Goal: Task Accomplishment & Management: Use online tool/utility

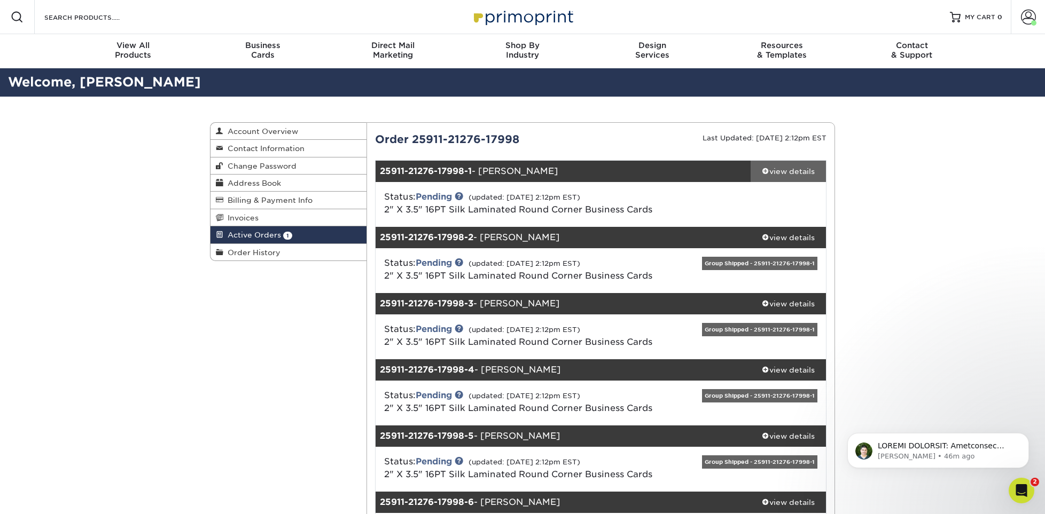
click at [791, 176] on div "view details" at bounding box center [787, 171] width 75 height 11
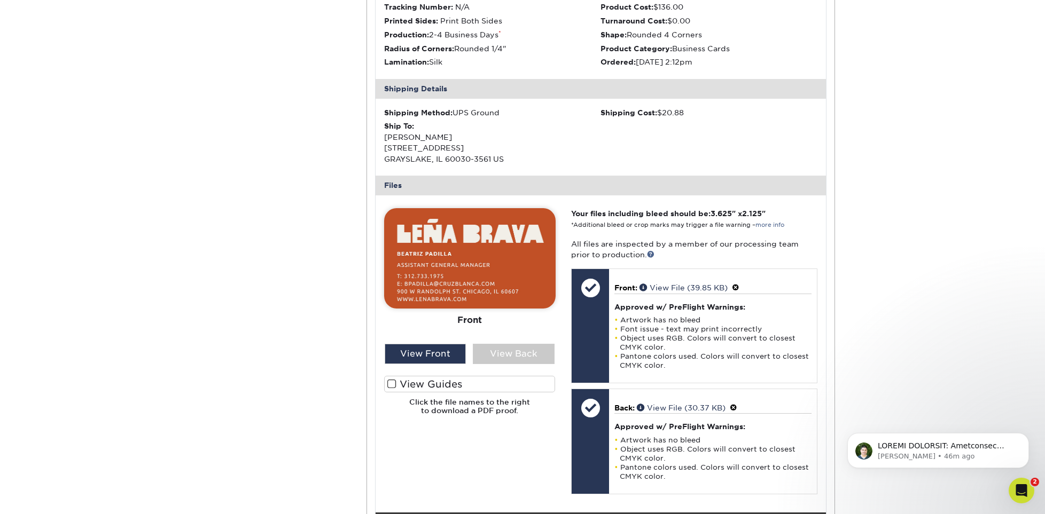
scroll to position [320, 0]
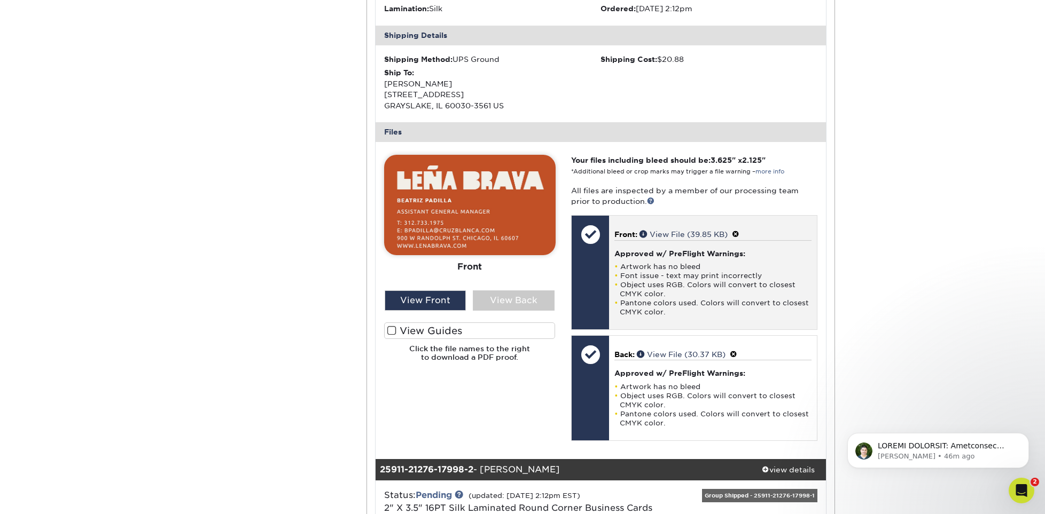
click at [739, 233] on span at bounding box center [735, 234] width 7 height 9
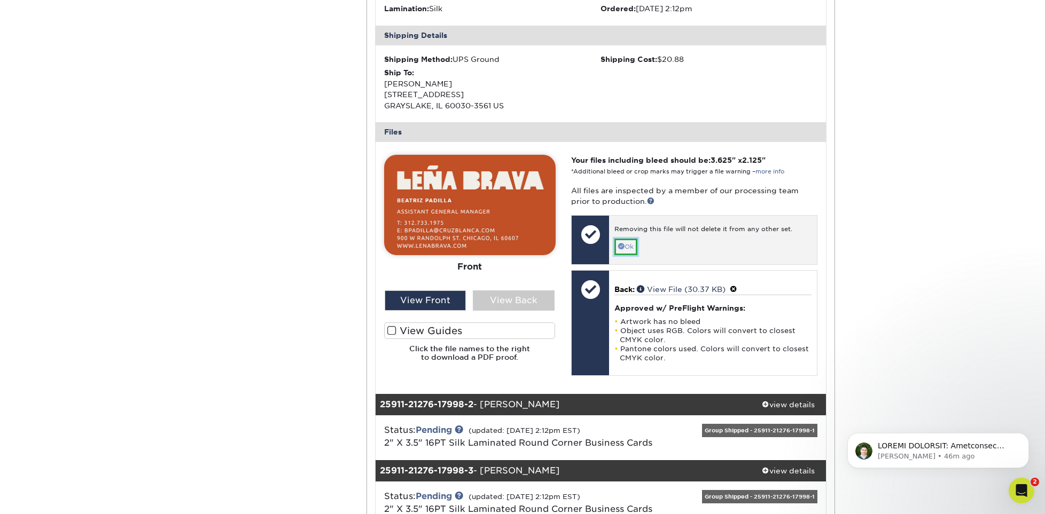
click at [627, 247] on link "Ok" at bounding box center [625, 247] width 23 height 17
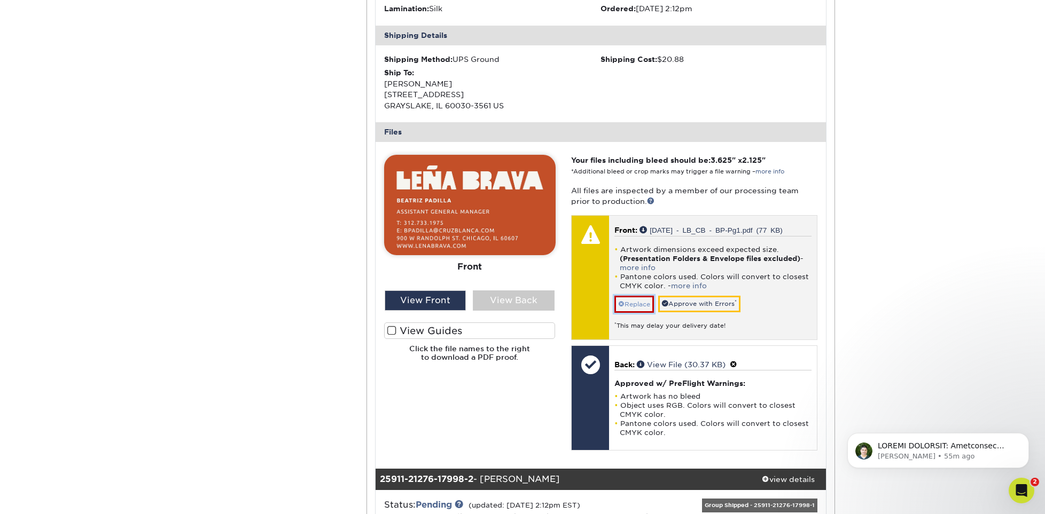
click at [637, 307] on link "Replace" at bounding box center [634, 304] width 40 height 17
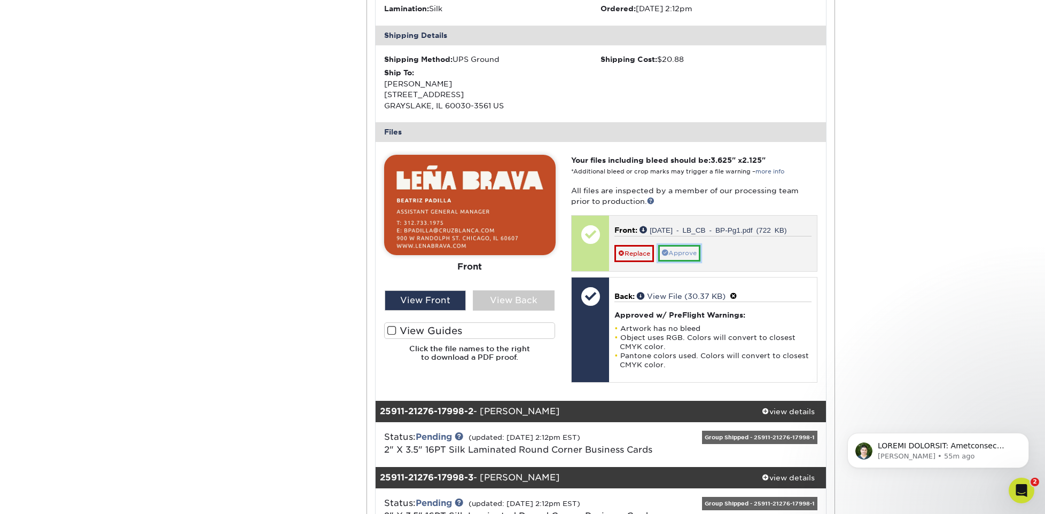
click at [678, 254] on link "Approve" at bounding box center [679, 253] width 42 height 17
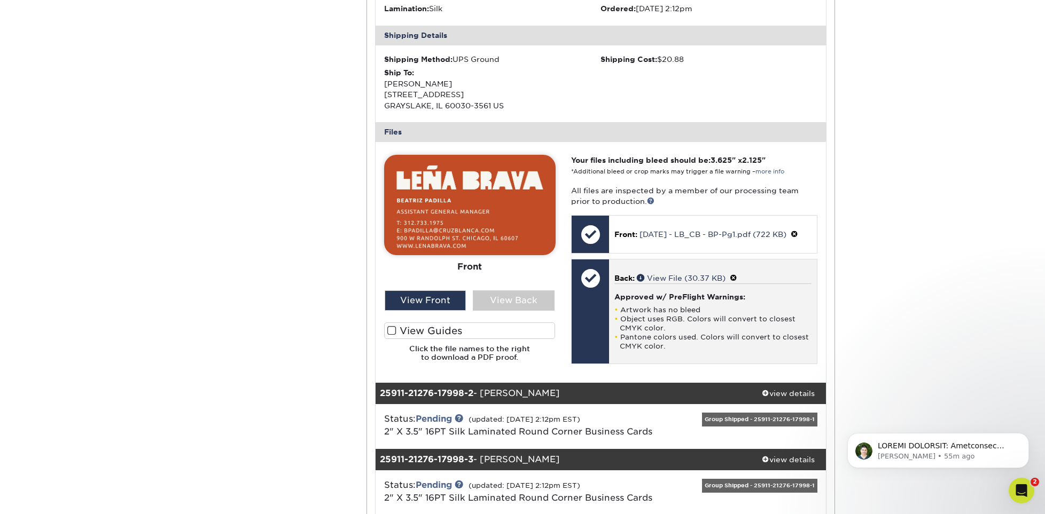
click at [737, 277] on span at bounding box center [732, 278] width 7 height 9
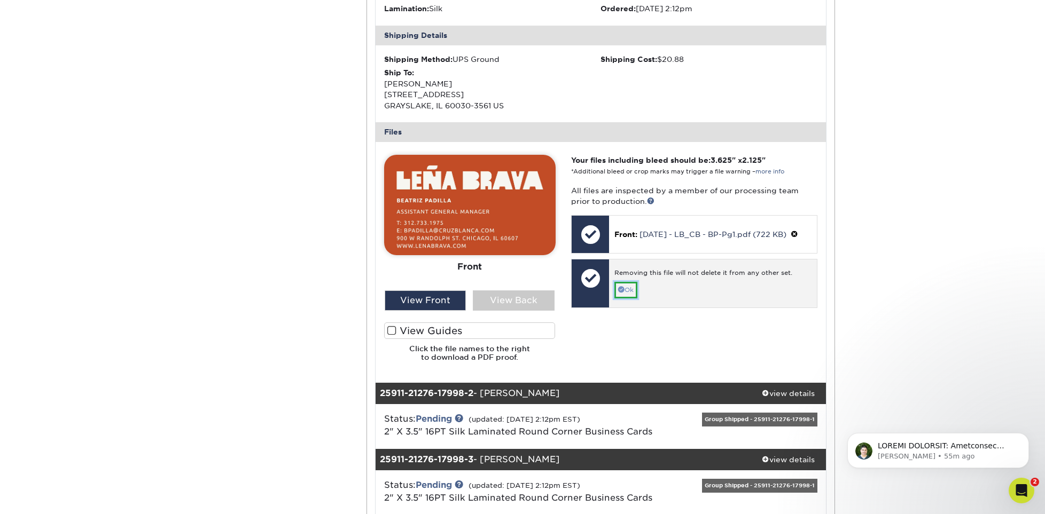
click at [622, 284] on link "Ok" at bounding box center [625, 290] width 23 height 17
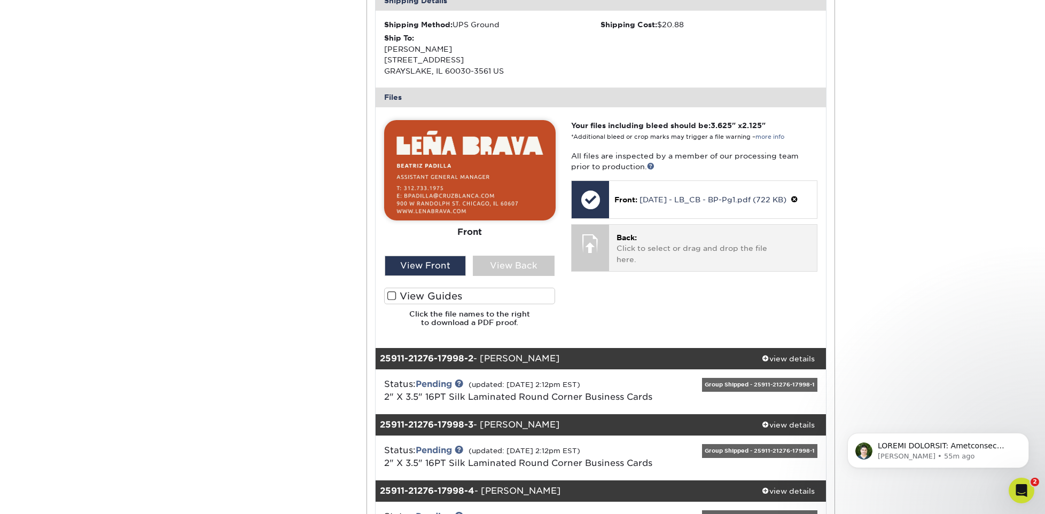
scroll to position [374, 0]
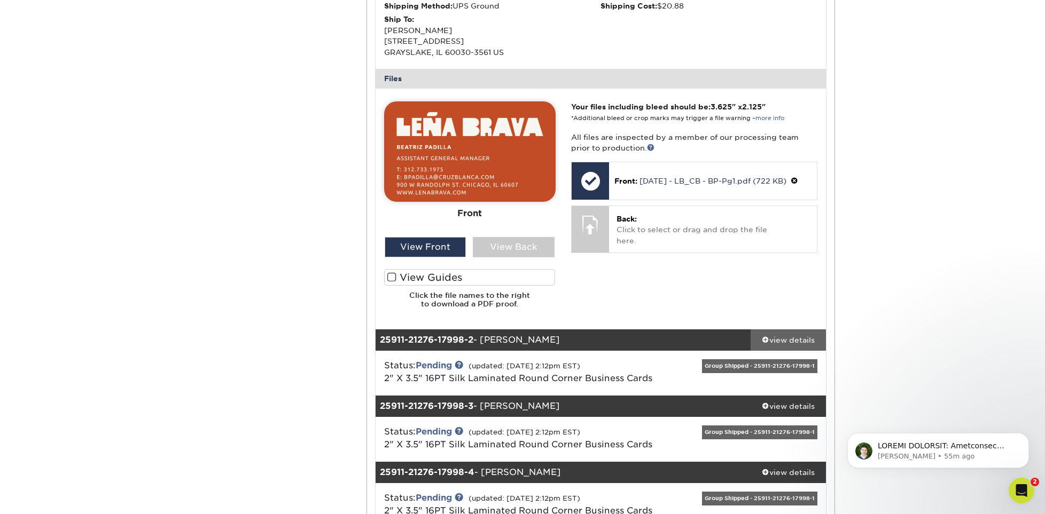
click at [780, 342] on div "view details" at bounding box center [787, 340] width 75 height 11
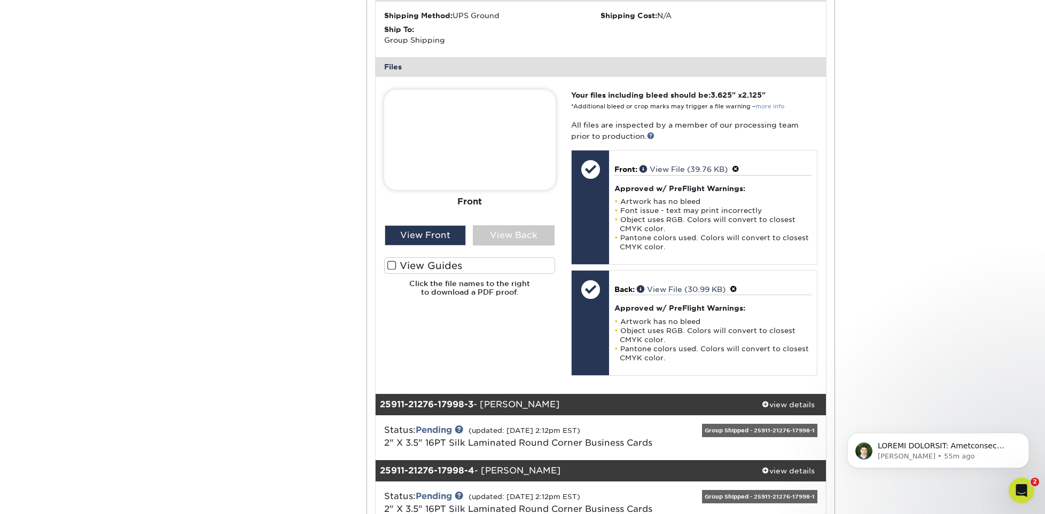
scroll to position [908, 0]
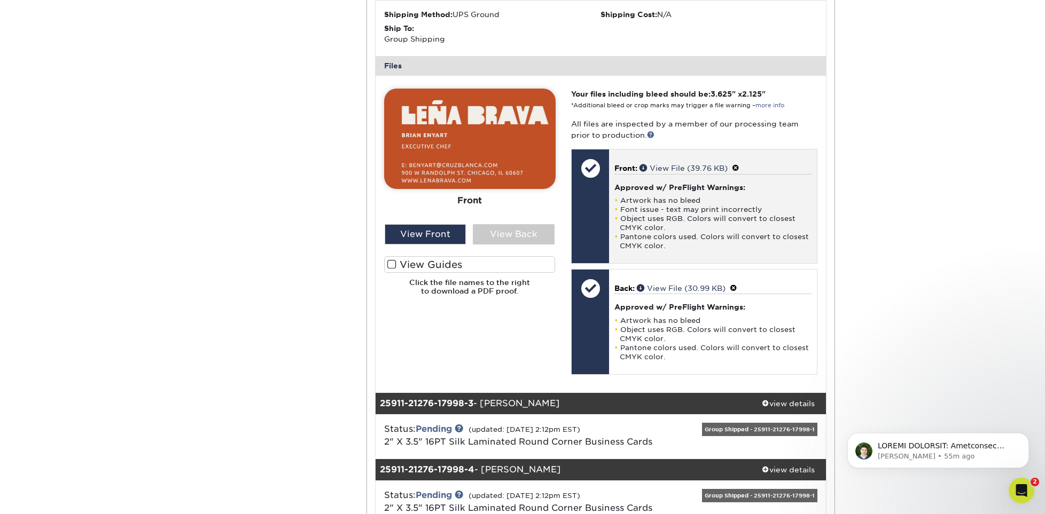
click at [739, 166] on span at bounding box center [735, 168] width 7 height 9
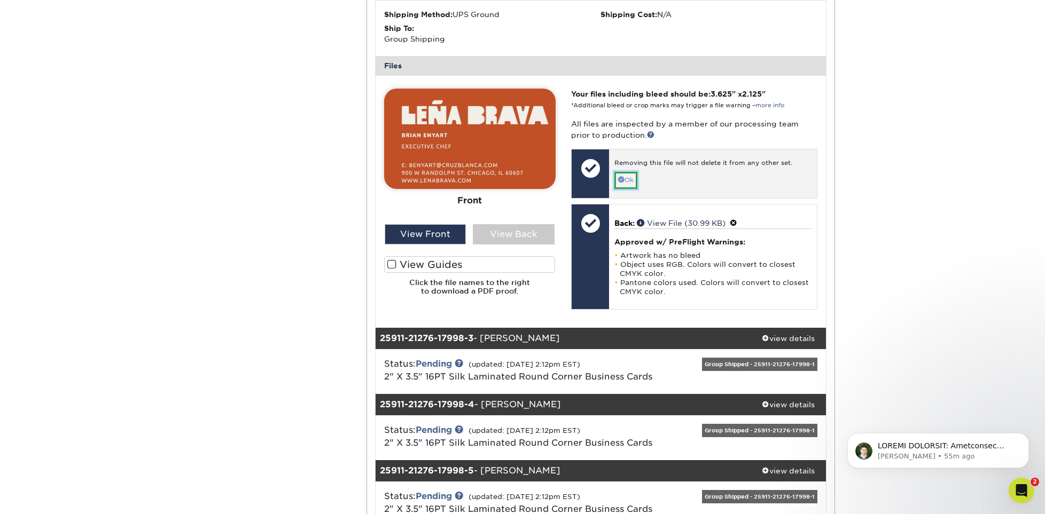
click at [632, 182] on link "Ok" at bounding box center [625, 180] width 23 height 17
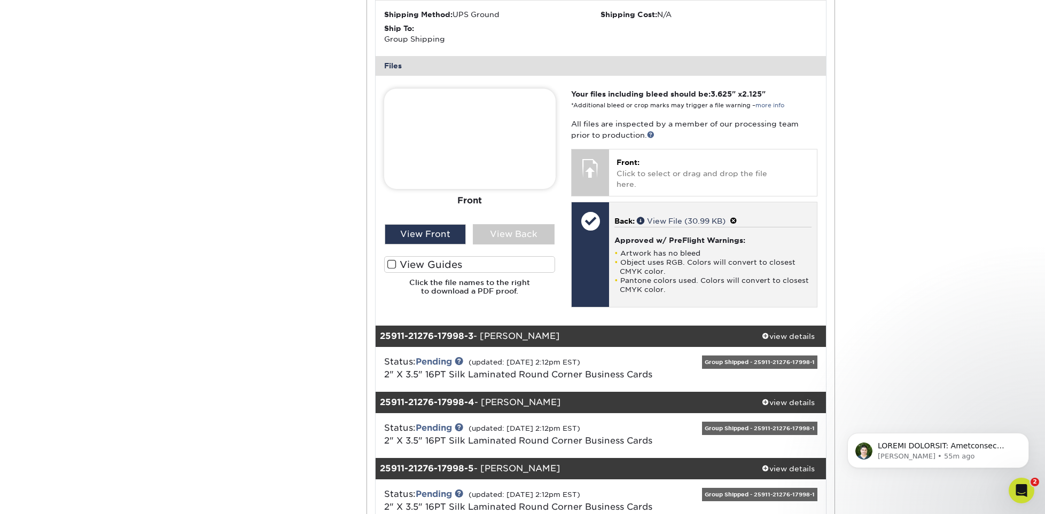
click at [737, 217] on span at bounding box center [732, 221] width 7 height 9
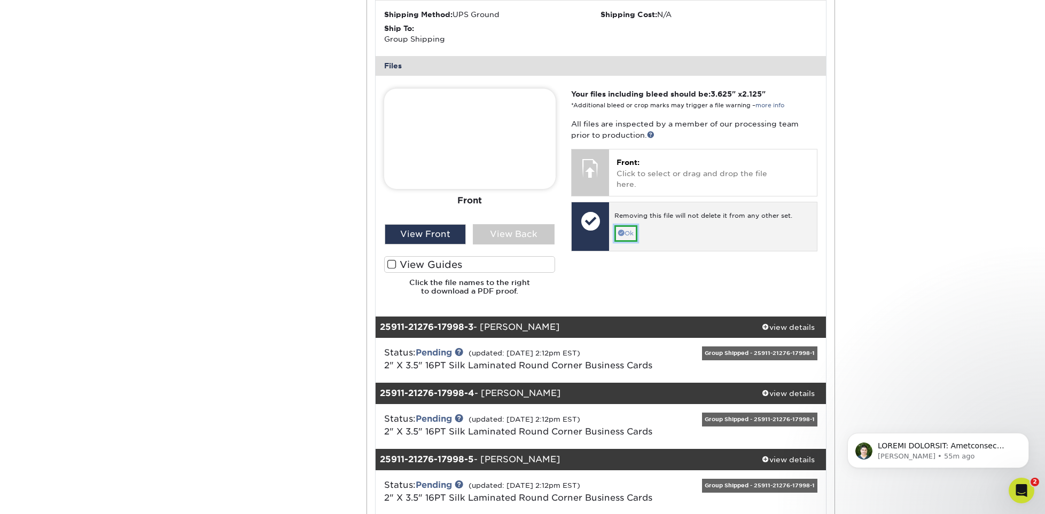
click at [631, 225] on link "Ok" at bounding box center [625, 233] width 23 height 17
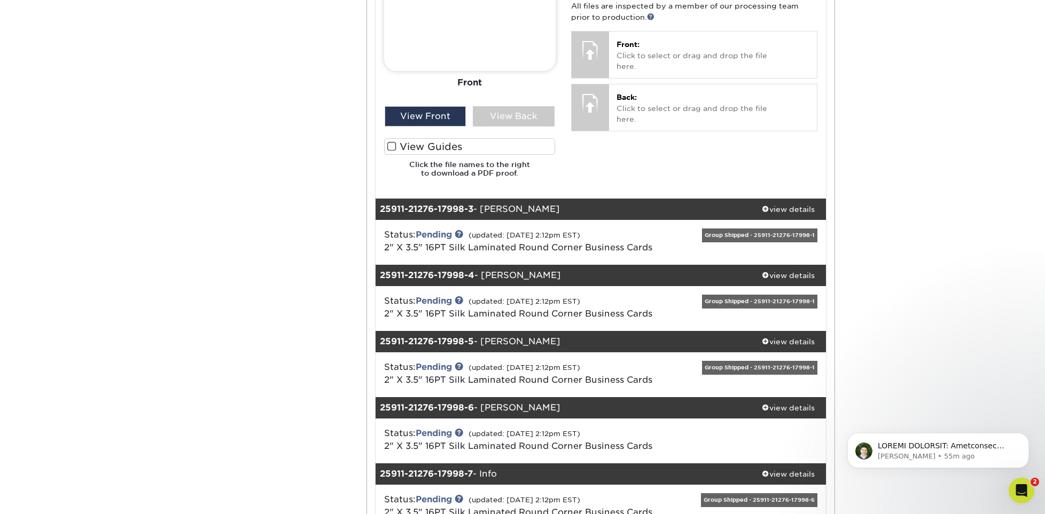
scroll to position [1068, 0]
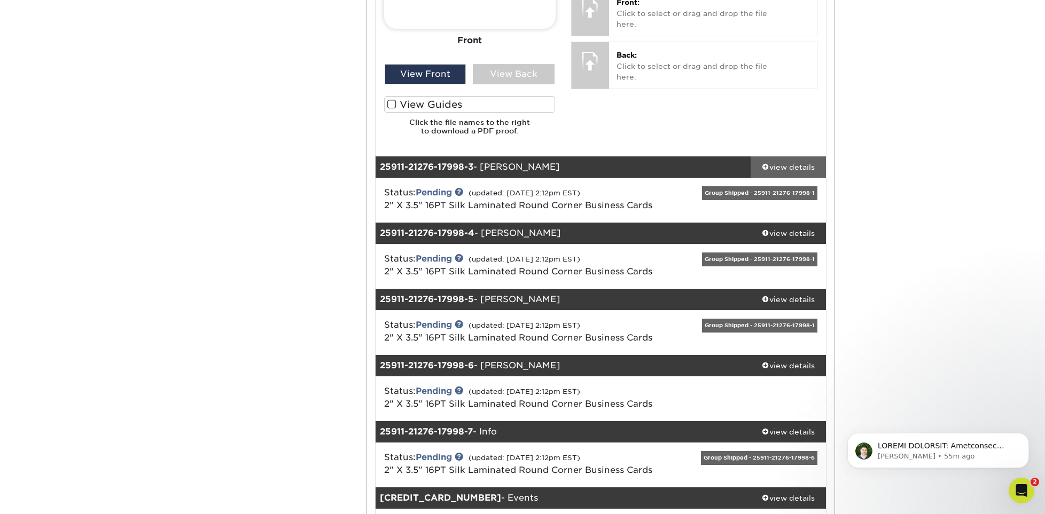
click at [781, 169] on div "view details" at bounding box center [787, 167] width 75 height 11
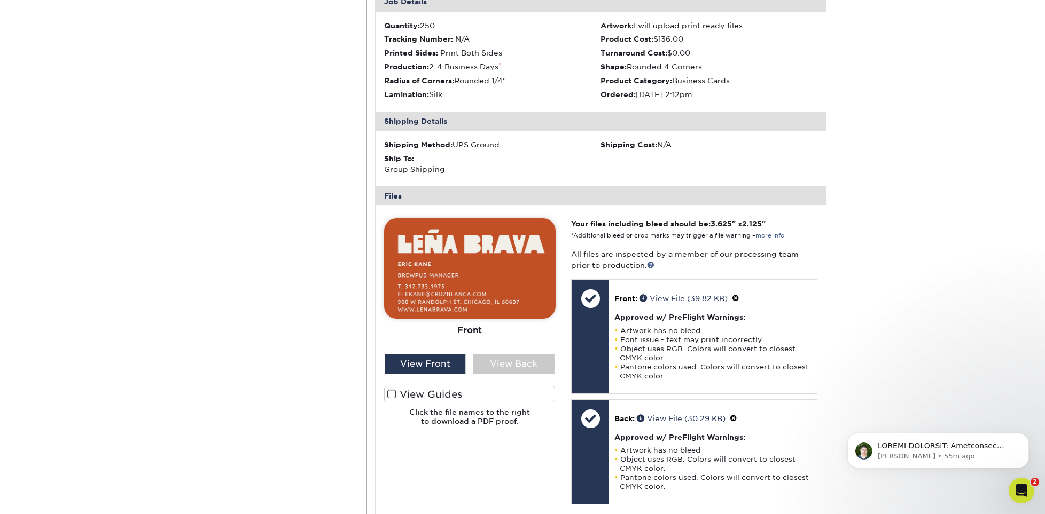
scroll to position [1335, 0]
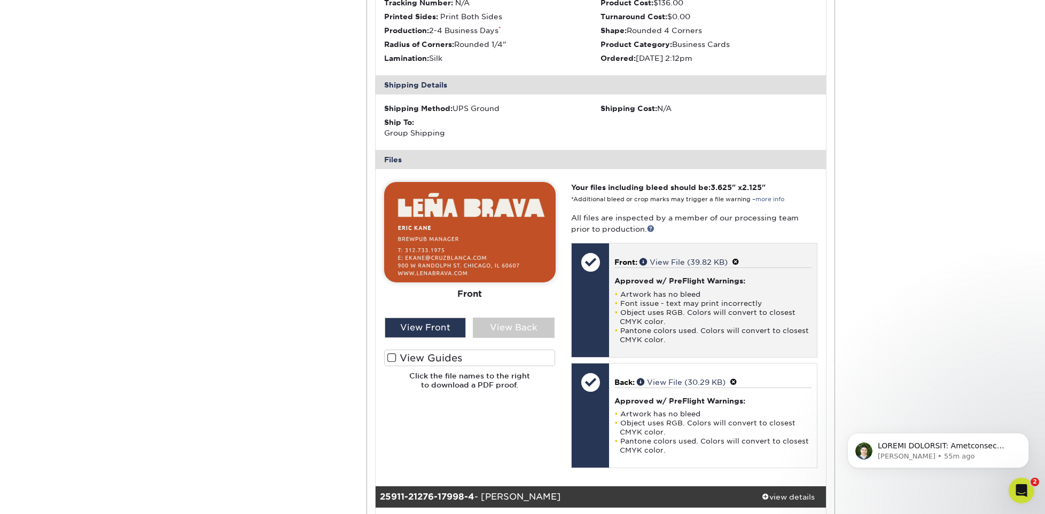
click at [739, 263] on span at bounding box center [735, 262] width 7 height 9
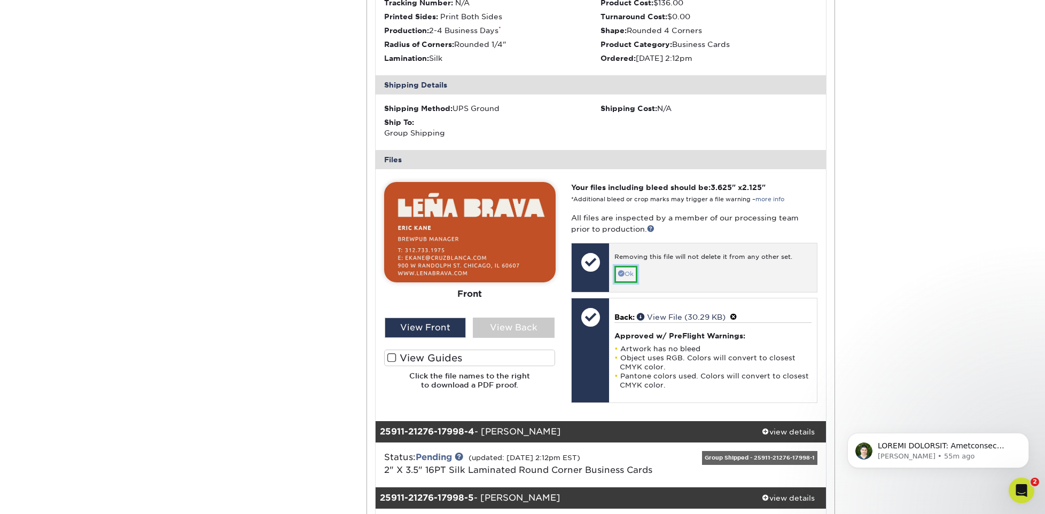
click at [626, 274] on link "Ok" at bounding box center [625, 274] width 23 height 17
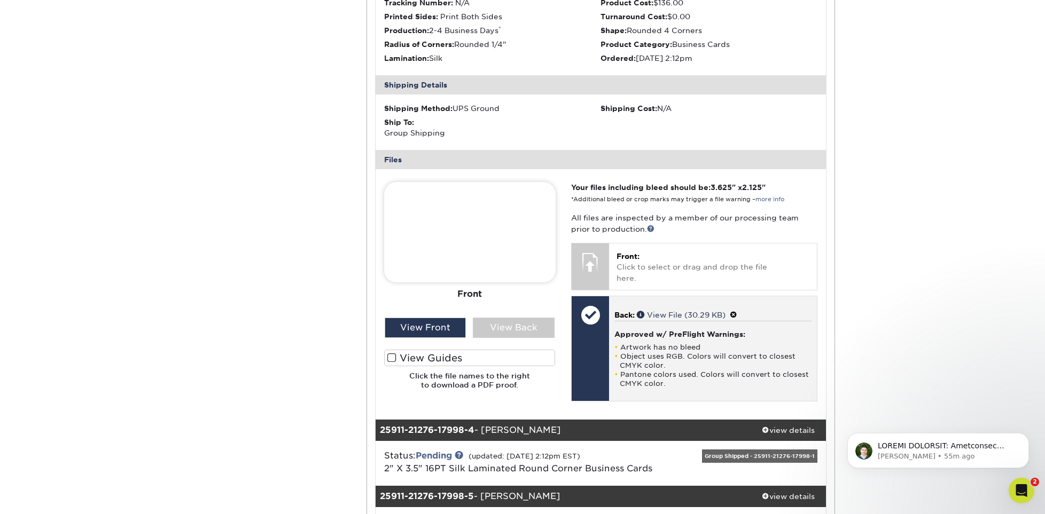
click at [737, 311] on span at bounding box center [732, 315] width 7 height 9
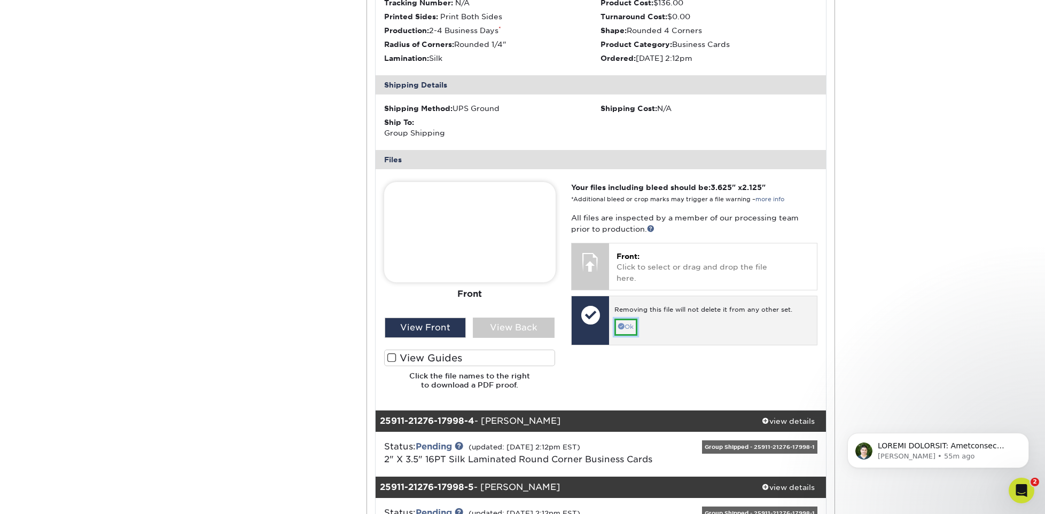
click at [634, 319] on link "Ok" at bounding box center [625, 327] width 23 height 17
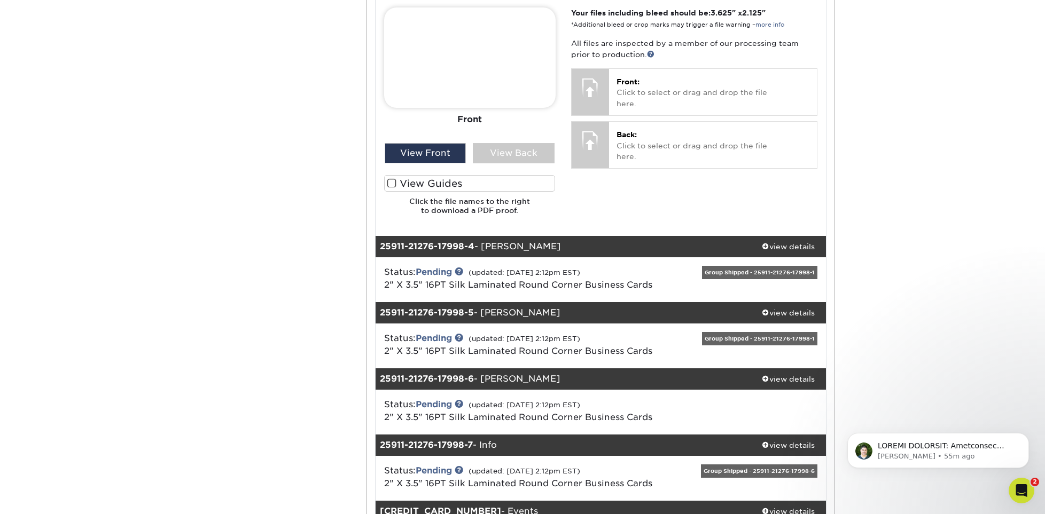
scroll to position [1602, 0]
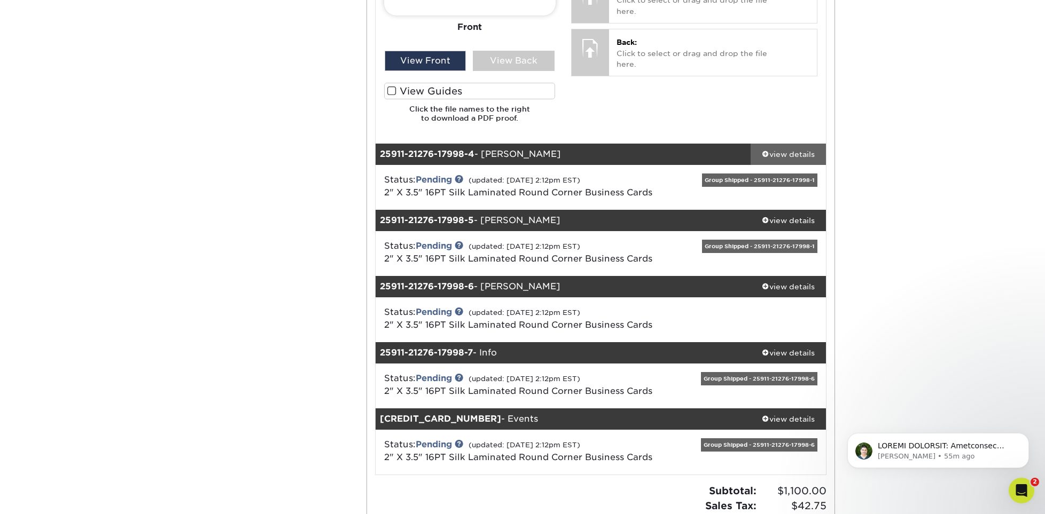
click at [783, 156] on div "view details" at bounding box center [787, 154] width 75 height 11
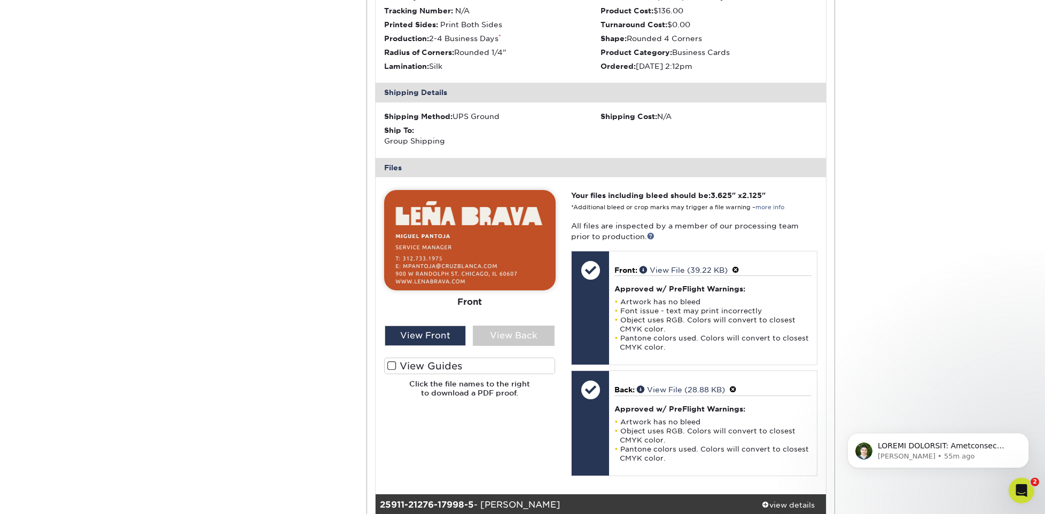
scroll to position [1869, 0]
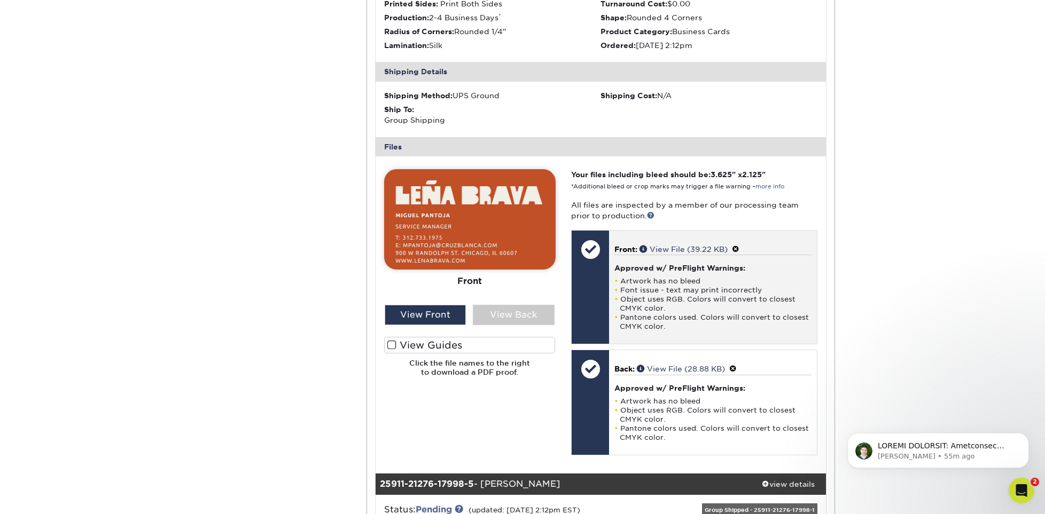
click at [739, 249] on span at bounding box center [735, 249] width 7 height 9
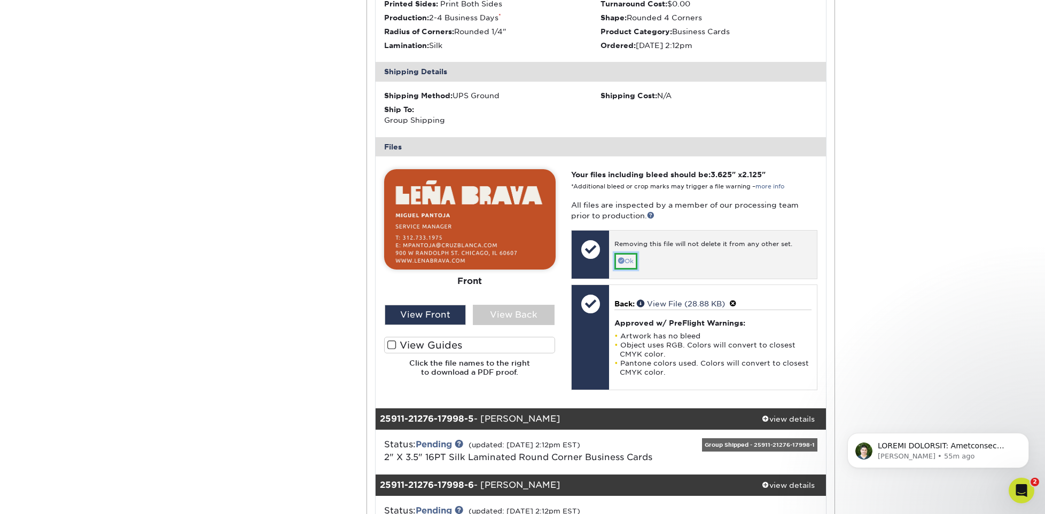
click at [629, 261] on link "Ok" at bounding box center [625, 261] width 23 height 17
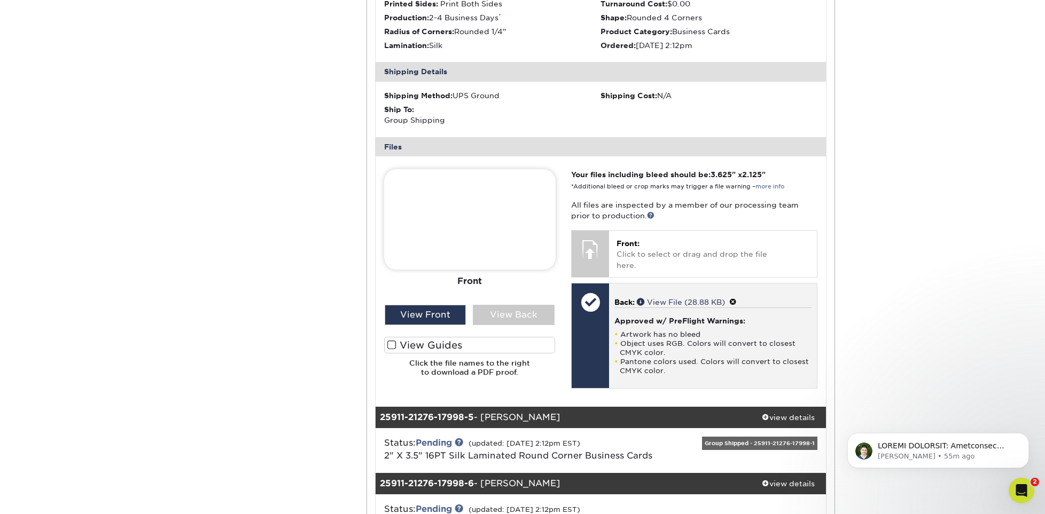
click at [736, 298] on span at bounding box center [732, 302] width 7 height 9
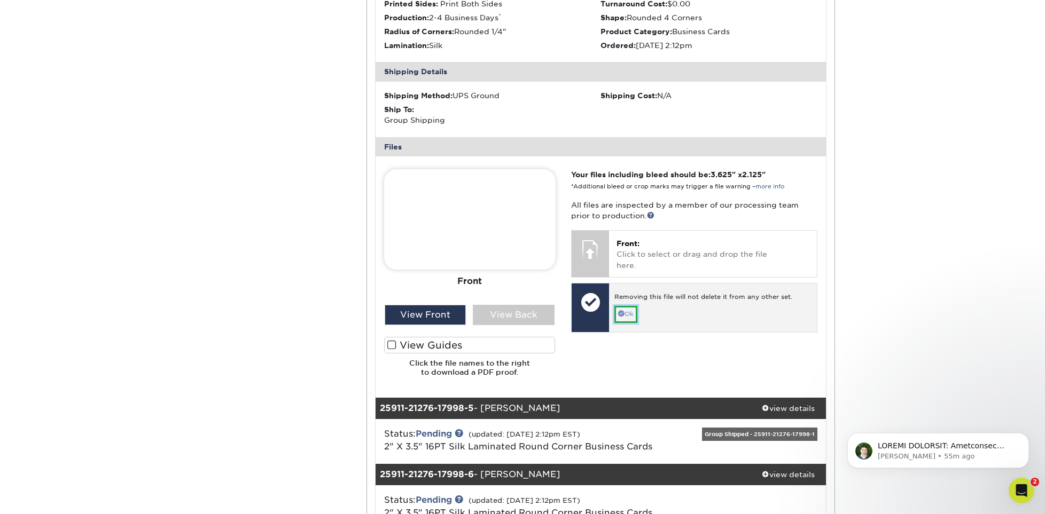
click at [625, 306] on link "Ok" at bounding box center [625, 314] width 23 height 17
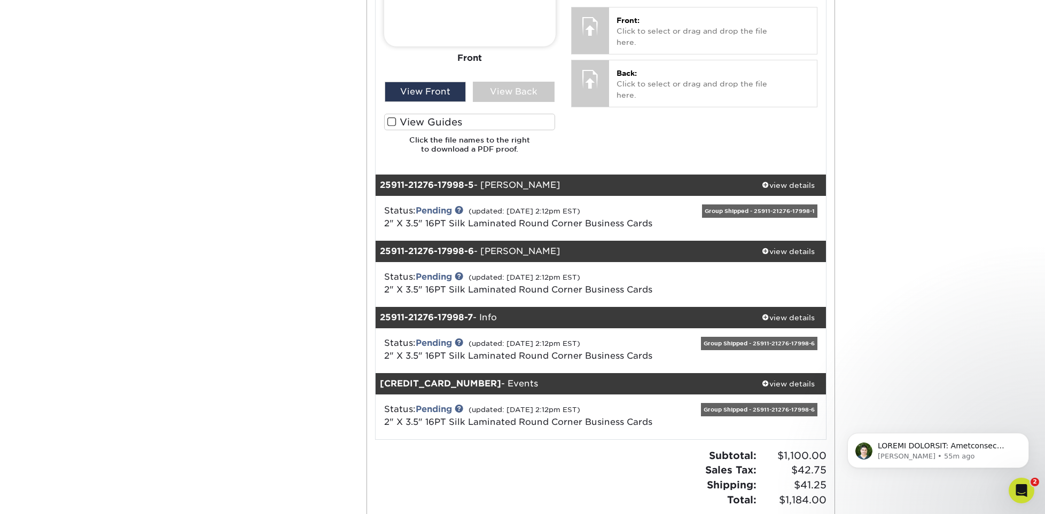
scroll to position [2136, 0]
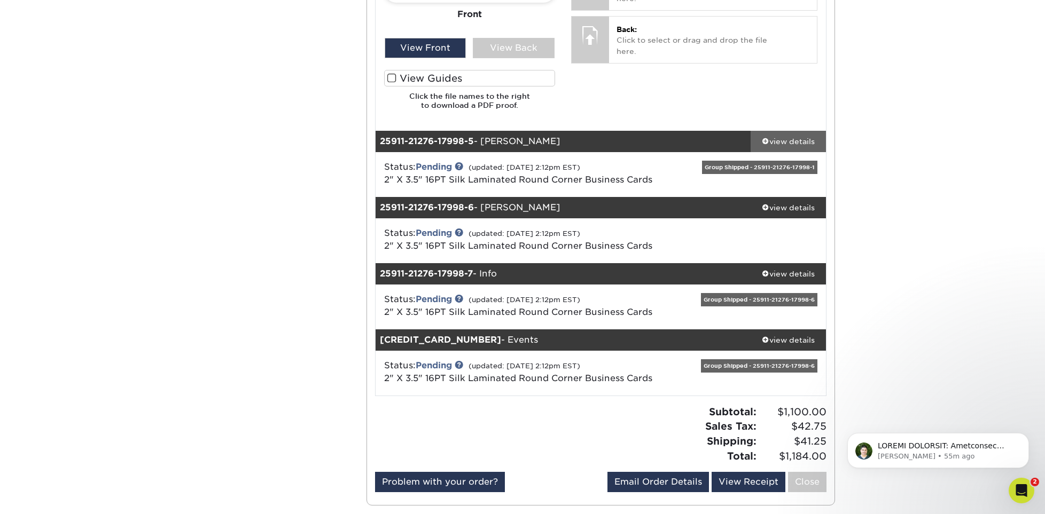
click at [801, 138] on div "view details" at bounding box center [787, 141] width 75 height 11
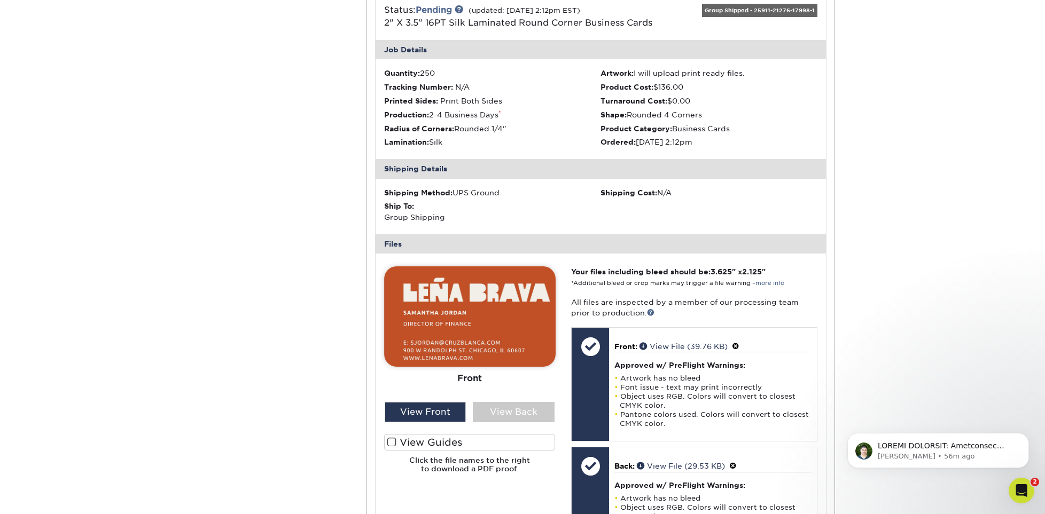
scroll to position [2350, 0]
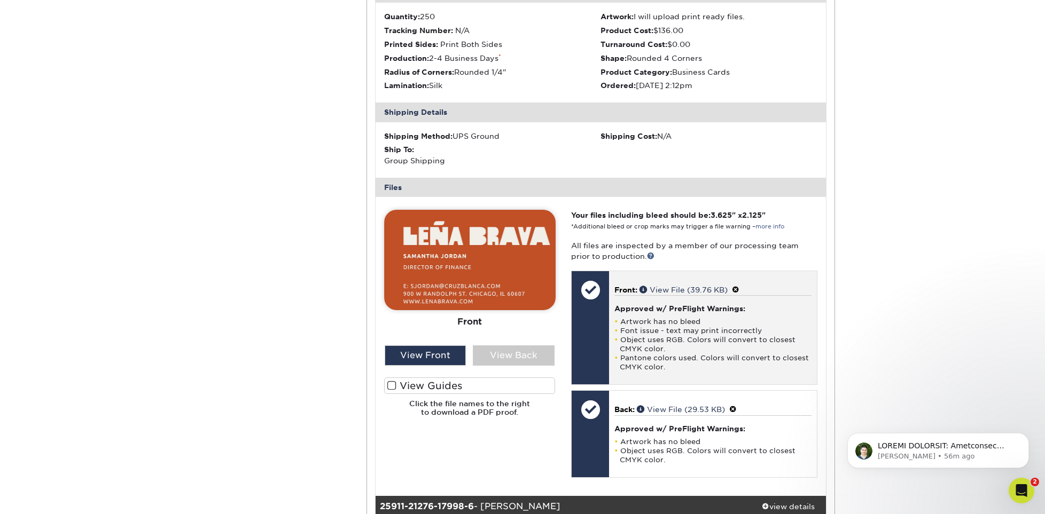
click at [739, 287] on span at bounding box center [735, 290] width 7 height 9
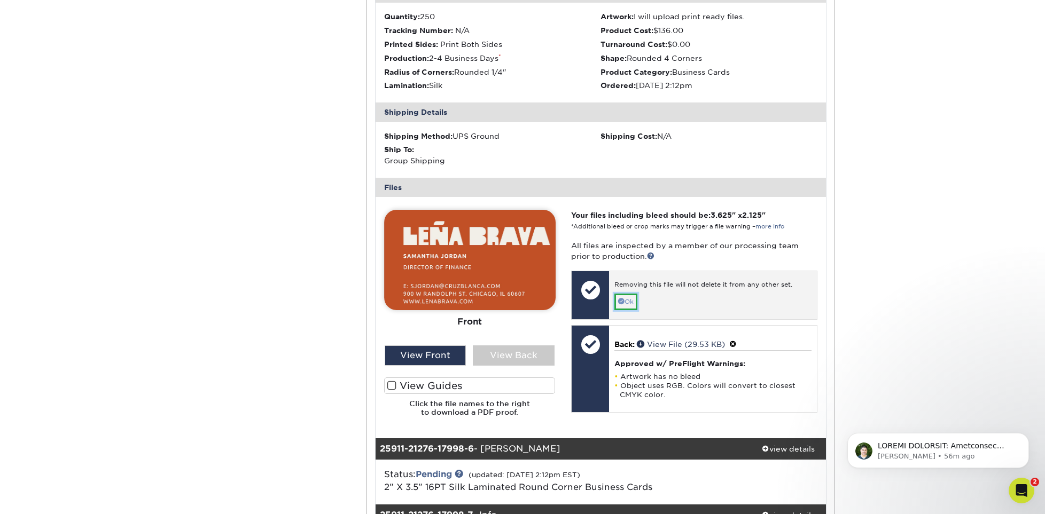
click at [632, 296] on link "Ok" at bounding box center [625, 302] width 23 height 17
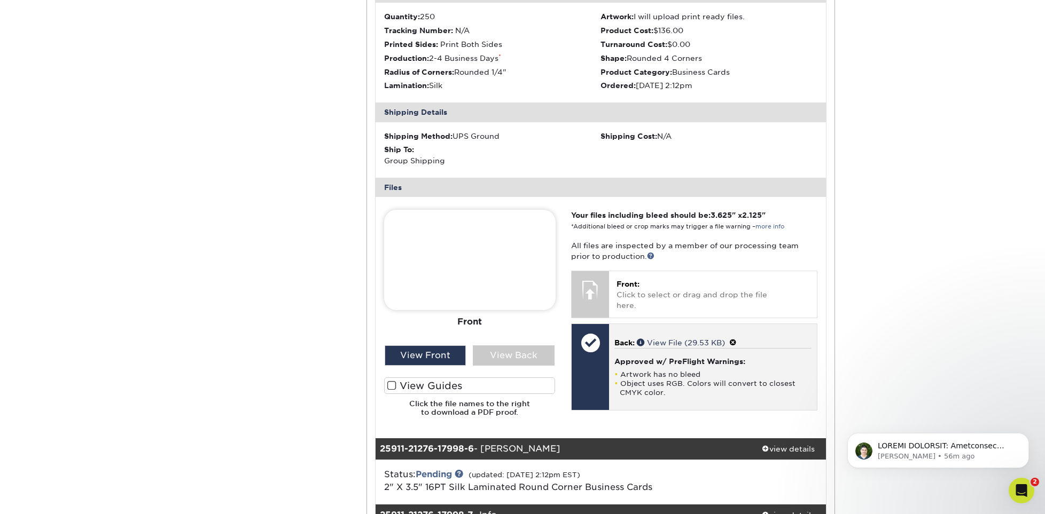
click at [736, 339] on span at bounding box center [732, 343] width 7 height 9
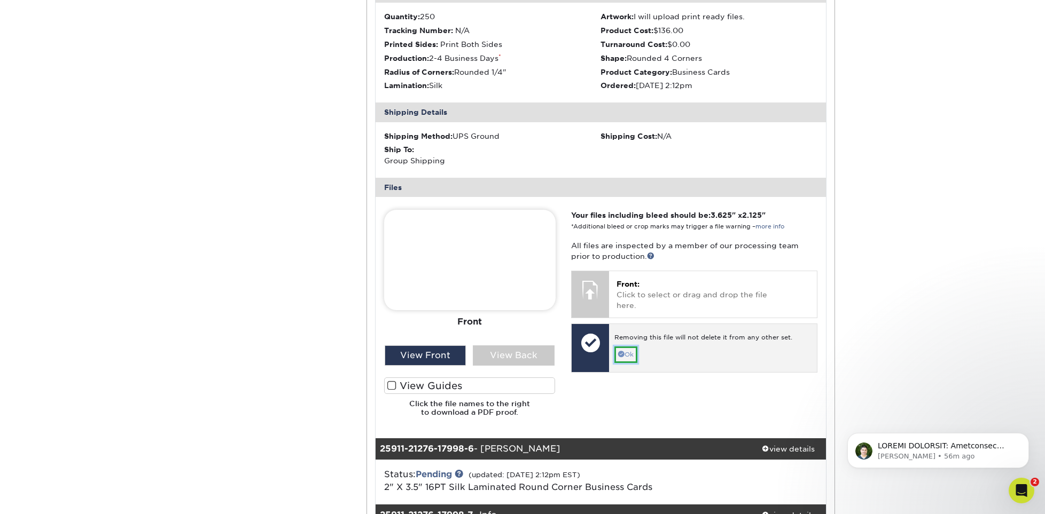
click at [629, 347] on link "Ok" at bounding box center [625, 355] width 23 height 17
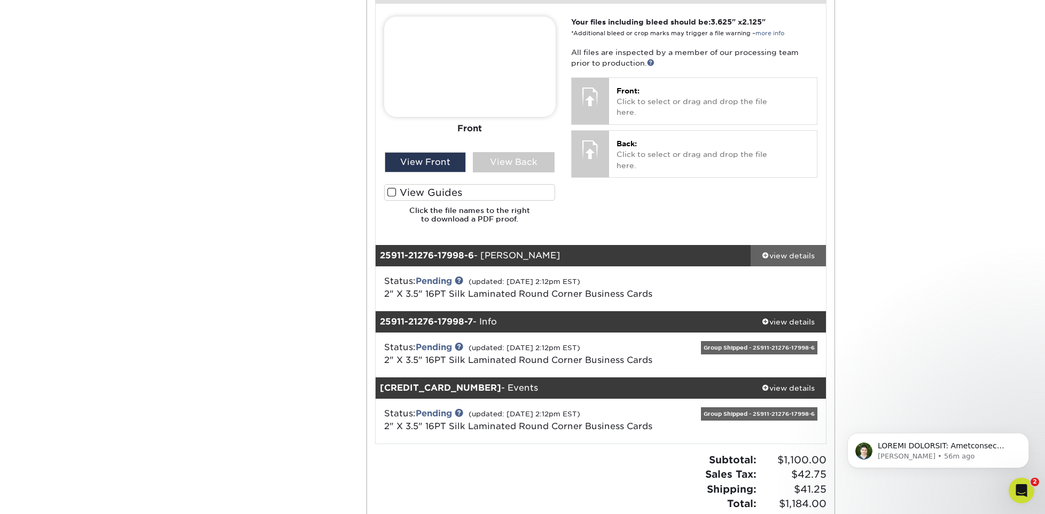
scroll to position [2563, 0]
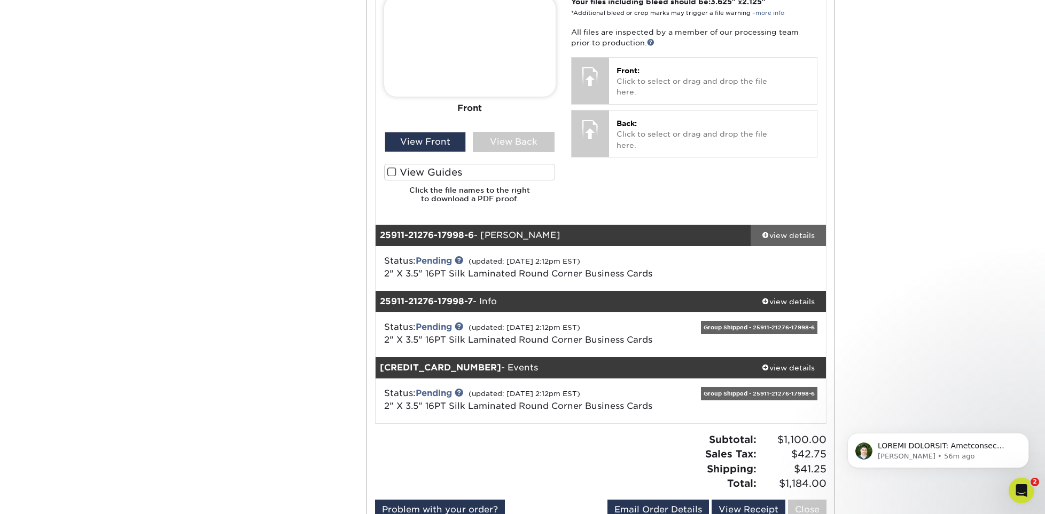
click at [787, 237] on div "view details" at bounding box center [787, 235] width 75 height 11
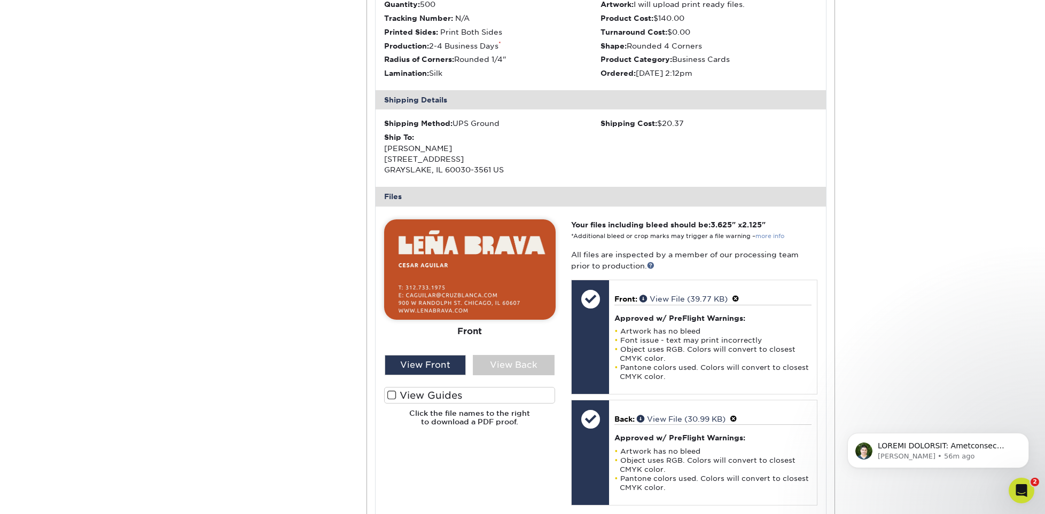
scroll to position [2884, 0]
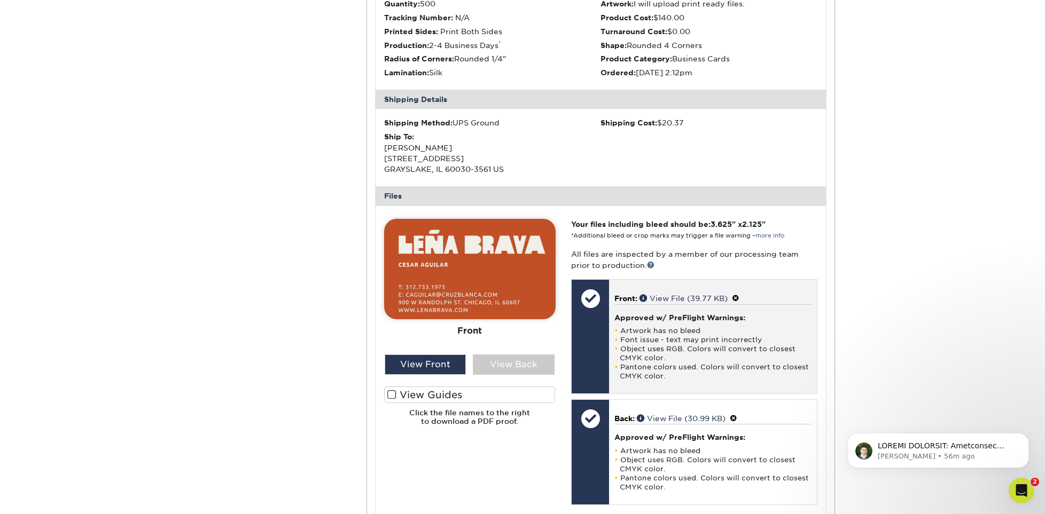
click at [738, 296] on span at bounding box center [735, 298] width 7 height 9
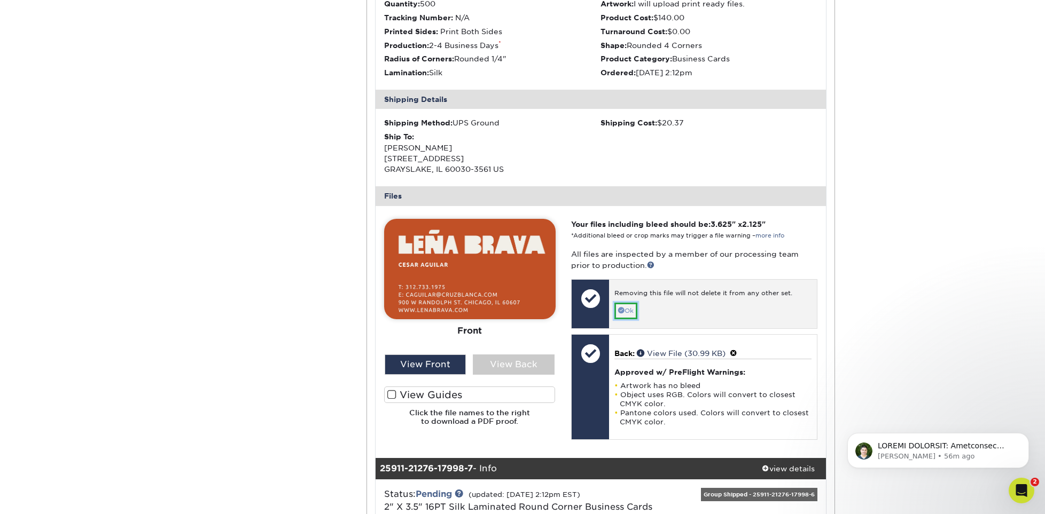
click at [637, 310] on link "Ok" at bounding box center [625, 311] width 23 height 17
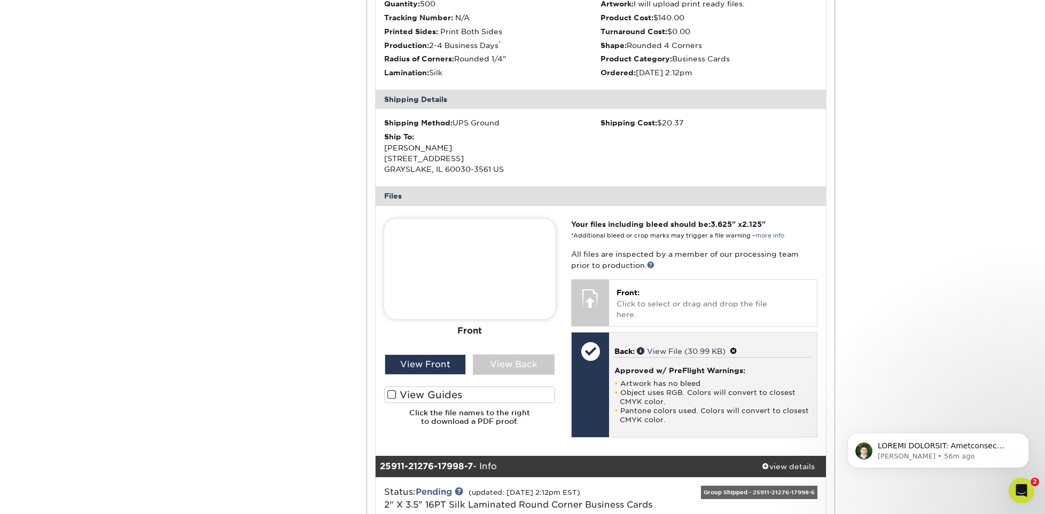
click at [737, 347] on span at bounding box center [732, 351] width 7 height 9
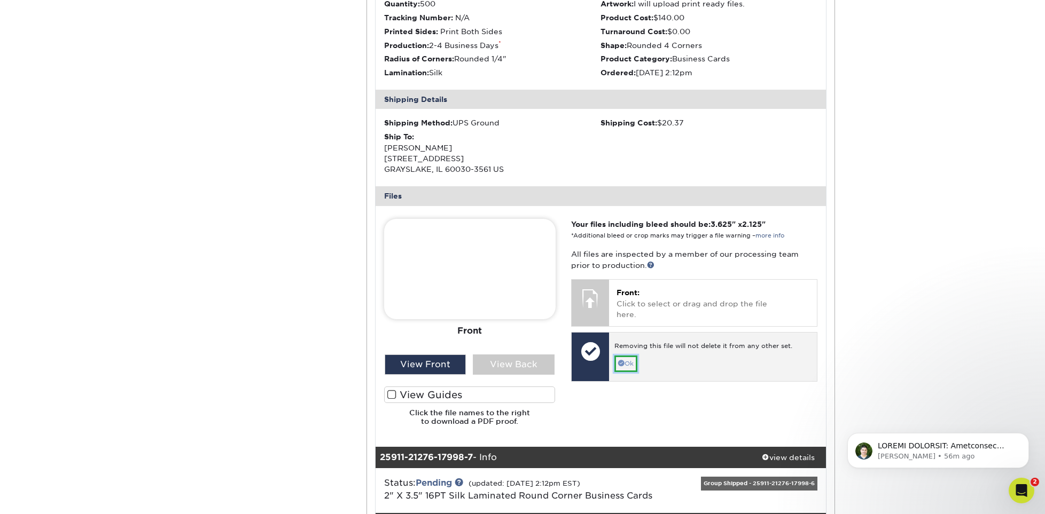
click at [625, 356] on link "Ok" at bounding box center [625, 364] width 23 height 17
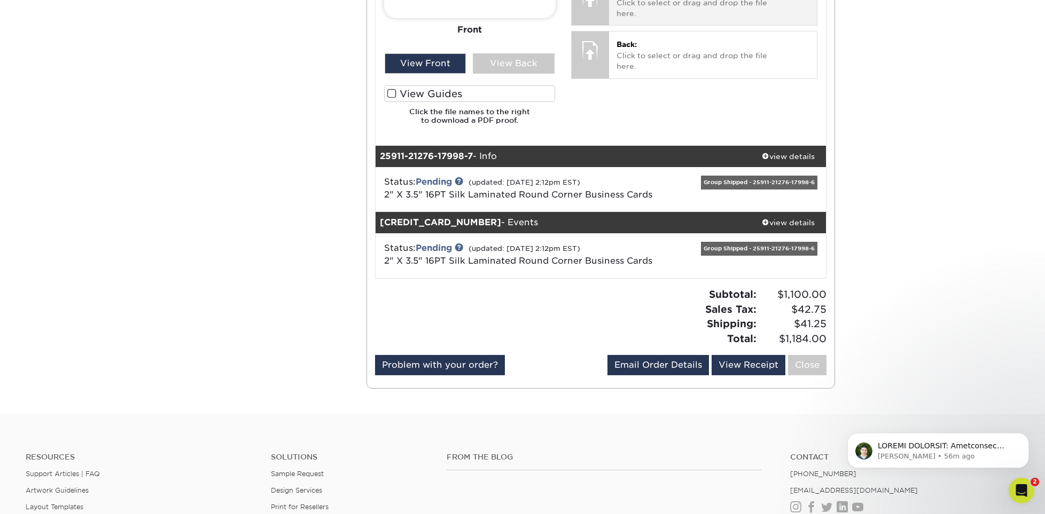
scroll to position [3204, 0]
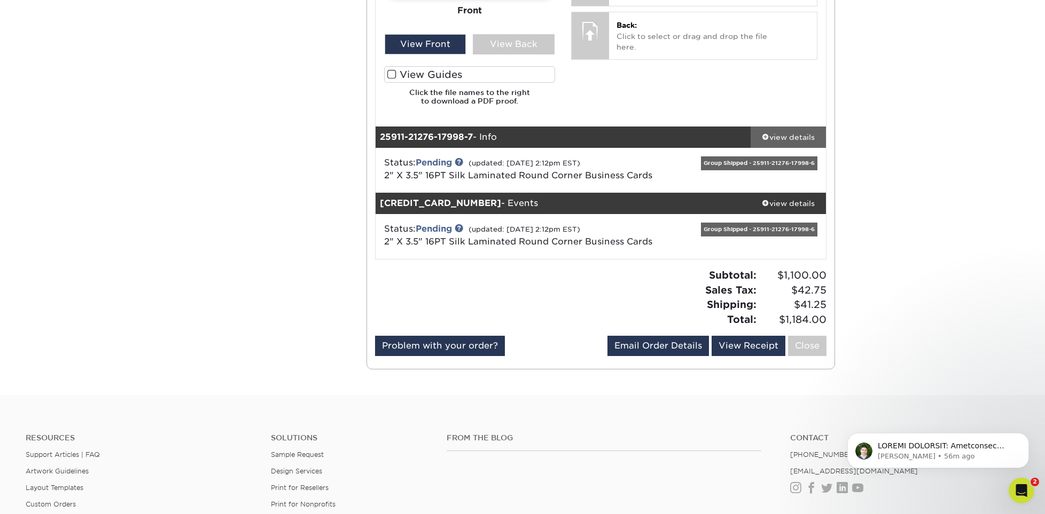
click at [798, 136] on div "view details" at bounding box center [787, 137] width 75 height 11
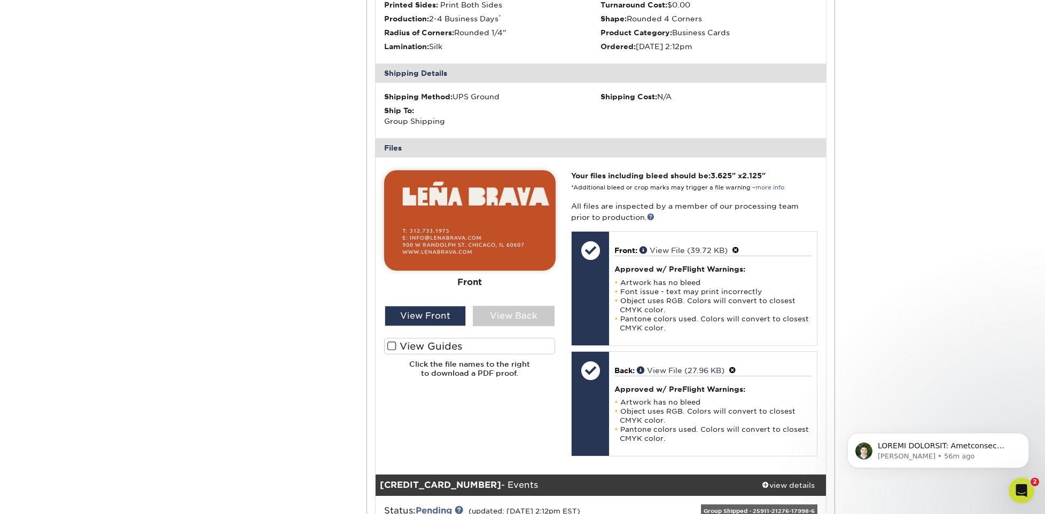
scroll to position [3525, 0]
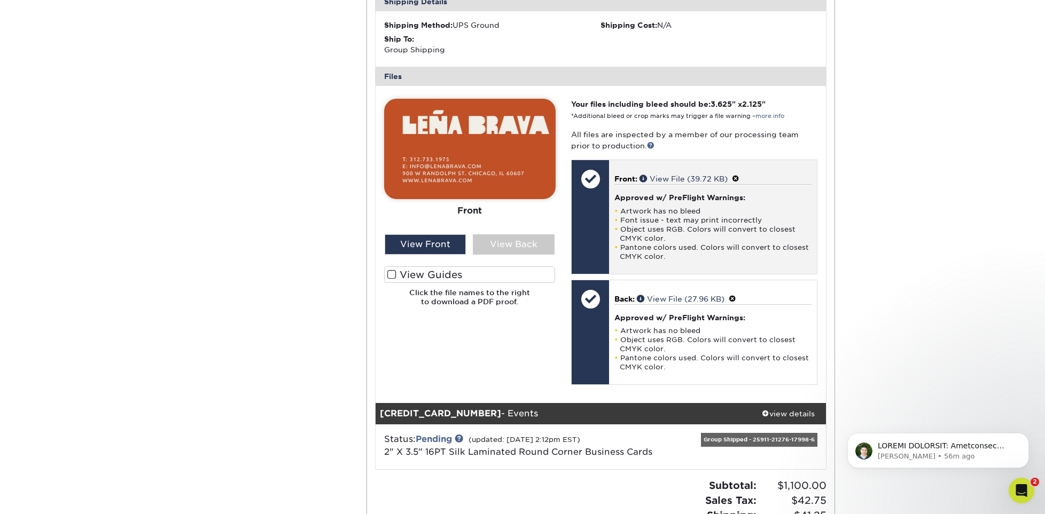
click at [739, 176] on span at bounding box center [735, 179] width 7 height 9
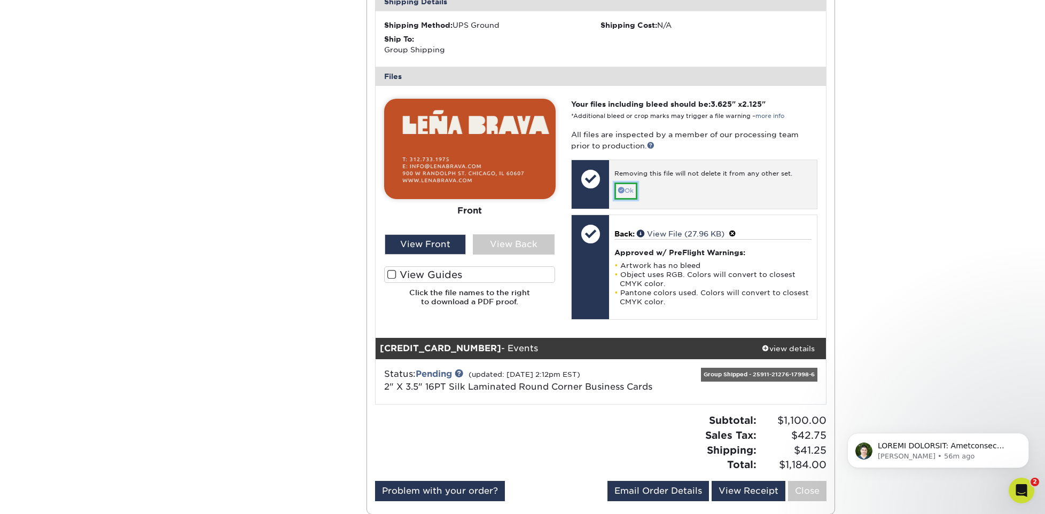
click at [626, 194] on link "Ok" at bounding box center [625, 191] width 23 height 17
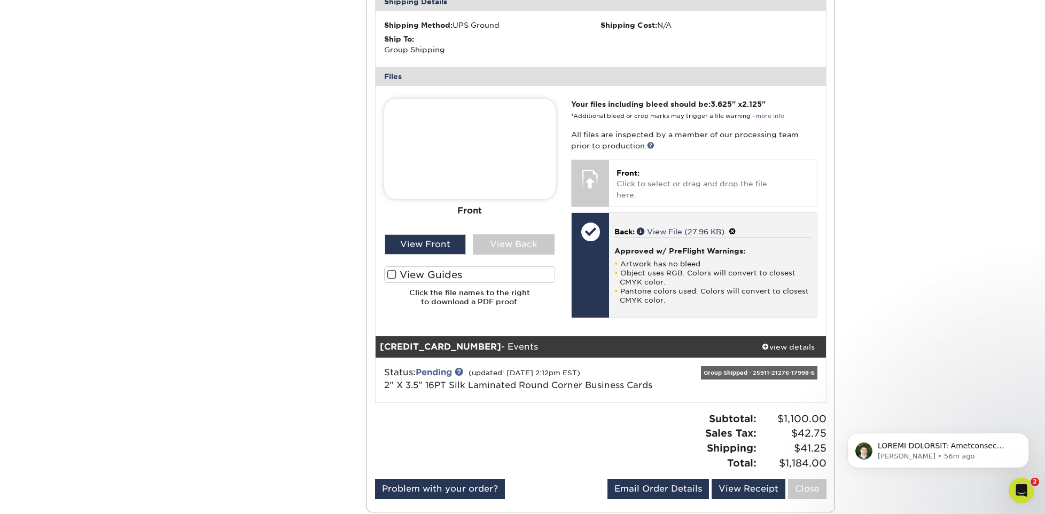
click at [736, 227] on span at bounding box center [731, 231] width 7 height 9
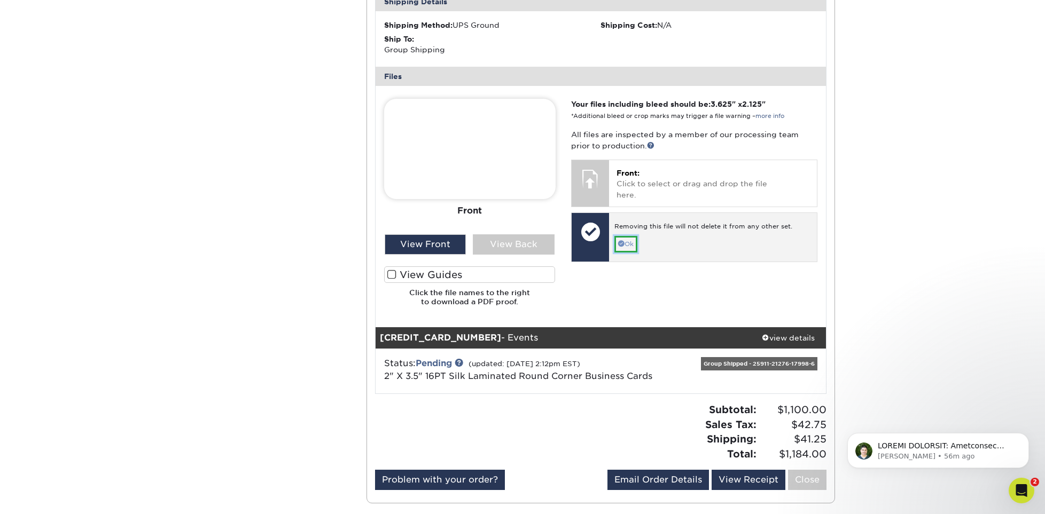
click at [630, 236] on link "Ok" at bounding box center [625, 244] width 23 height 17
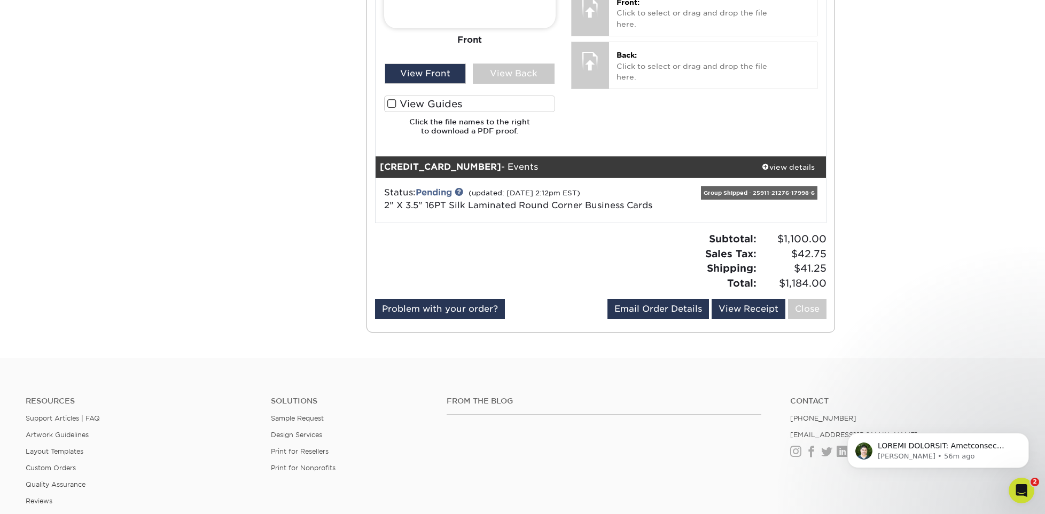
scroll to position [3738, 0]
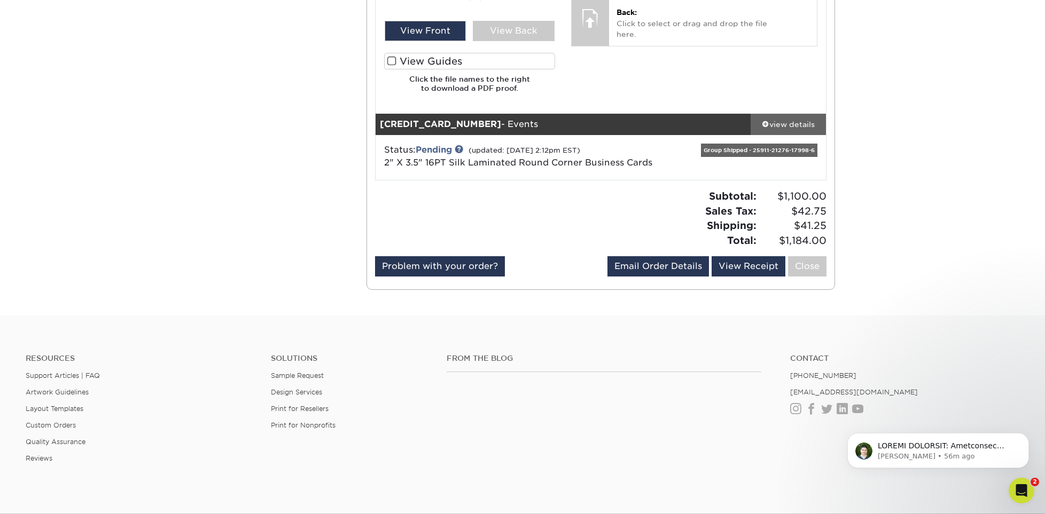
click at [789, 123] on div "view details" at bounding box center [787, 124] width 75 height 11
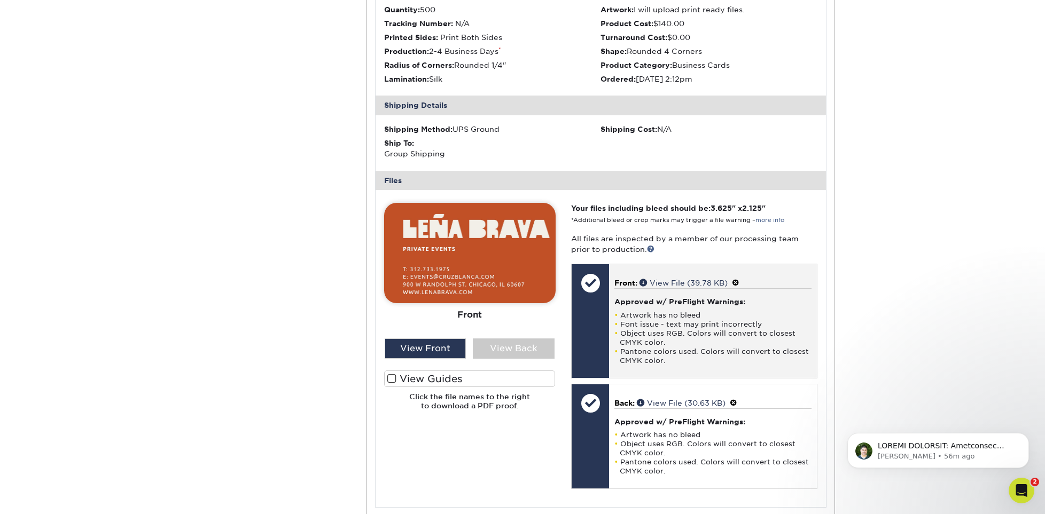
scroll to position [4059, 0]
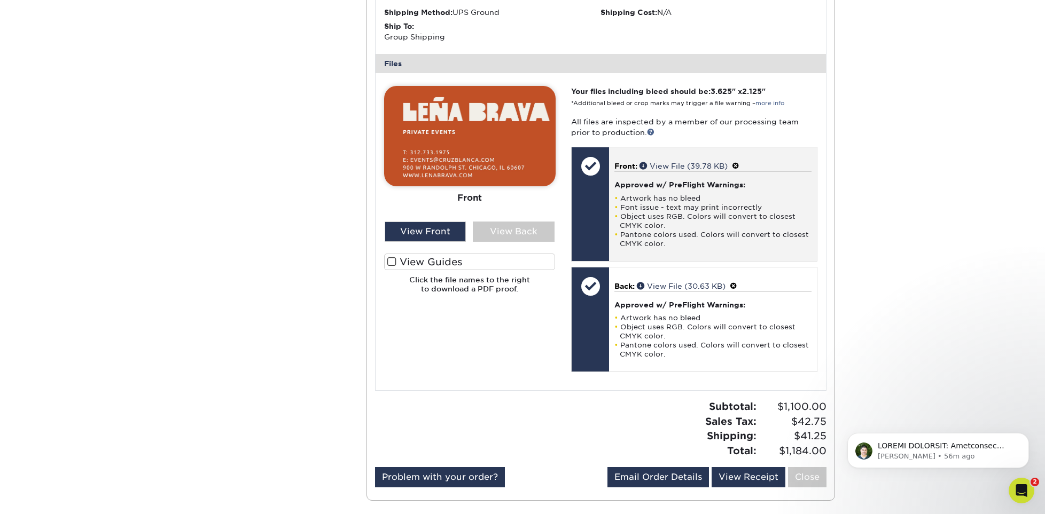
click at [739, 164] on span at bounding box center [735, 166] width 7 height 9
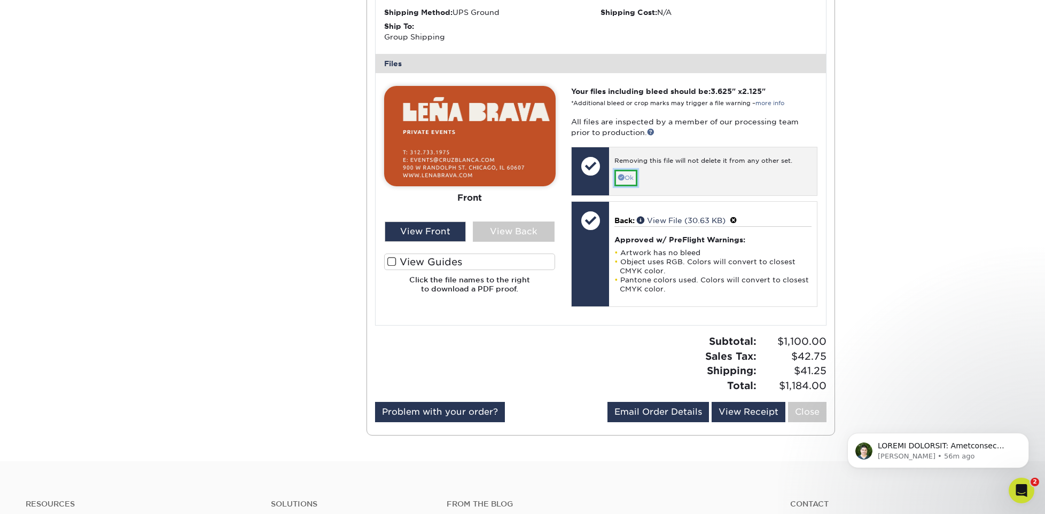
click at [624, 178] on span at bounding box center [621, 177] width 6 height 6
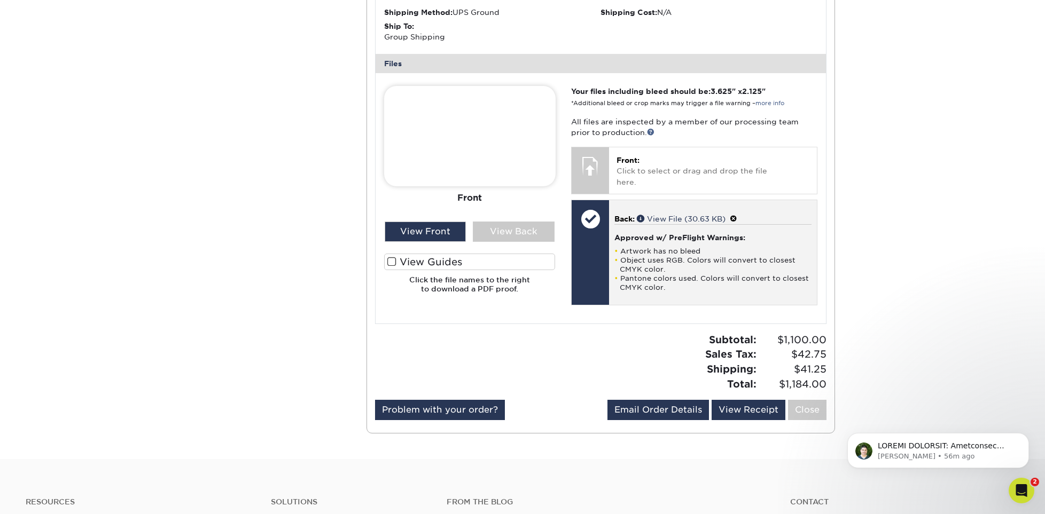
click at [737, 215] on span at bounding box center [732, 219] width 7 height 9
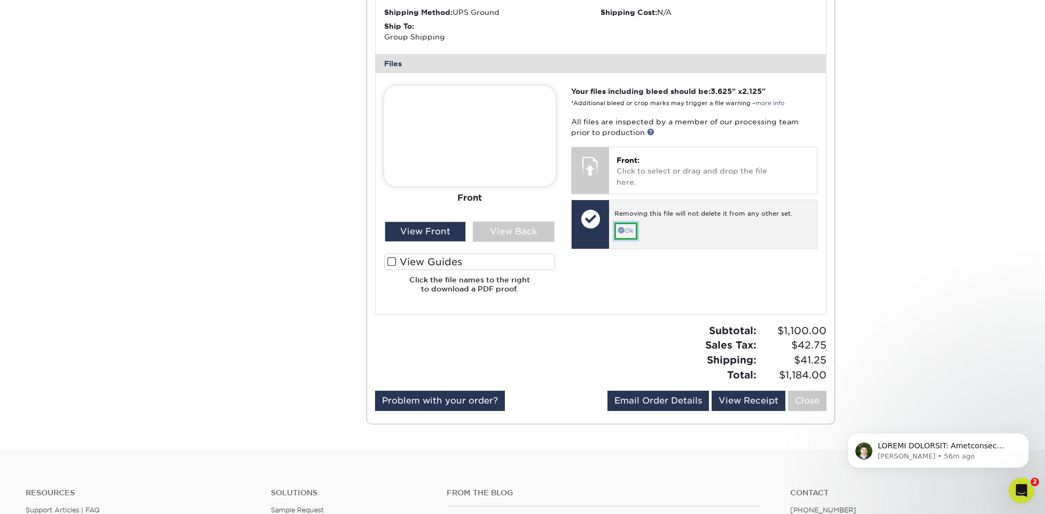
click at [623, 225] on link "Ok" at bounding box center [625, 231] width 23 height 17
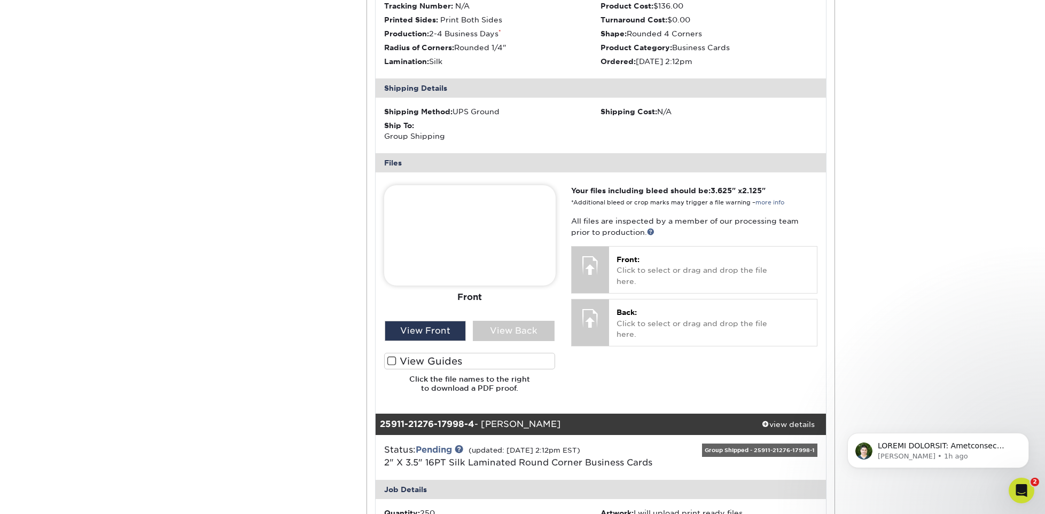
scroll to position [1335, 0]
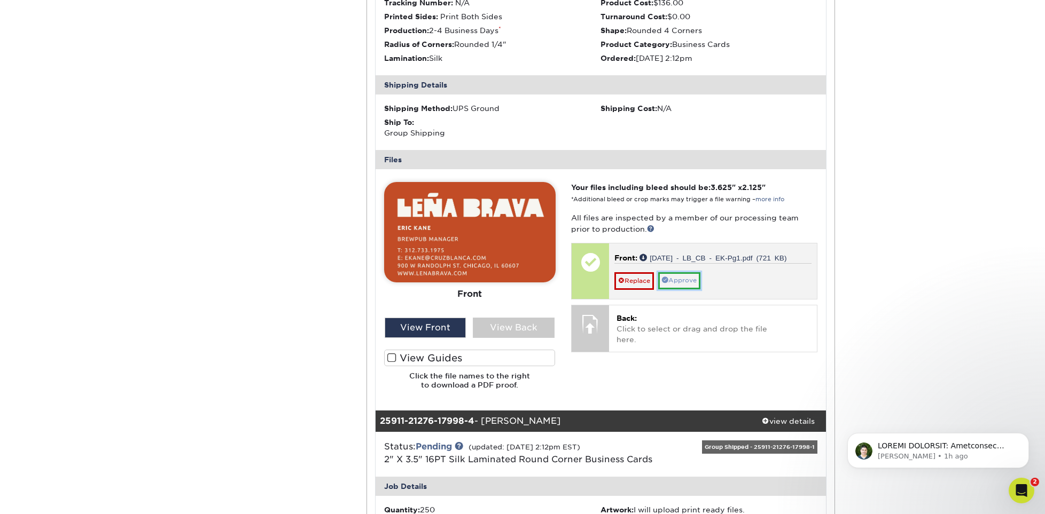
click at [682, 279] on link "Approve" at bounding box center [679, 280] width 42 height 17
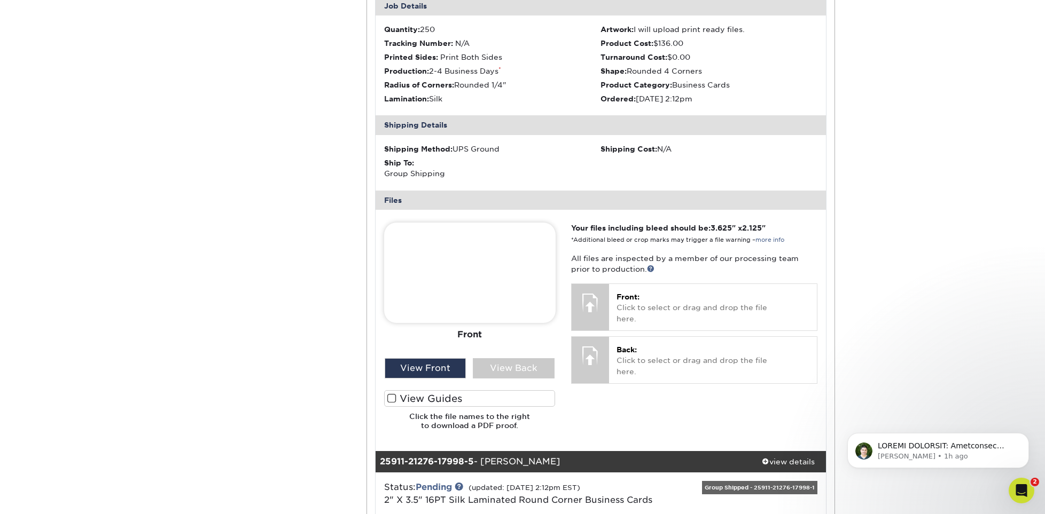
scroll to position [1869, 0]
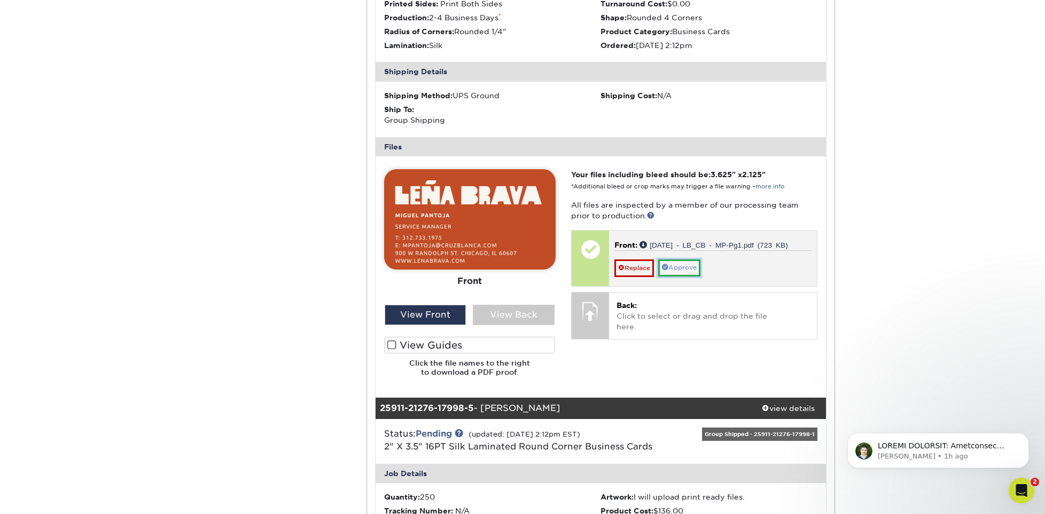
click at [684, 268] on link "Approve" at bounding box center [679, 268] width 42 height 17
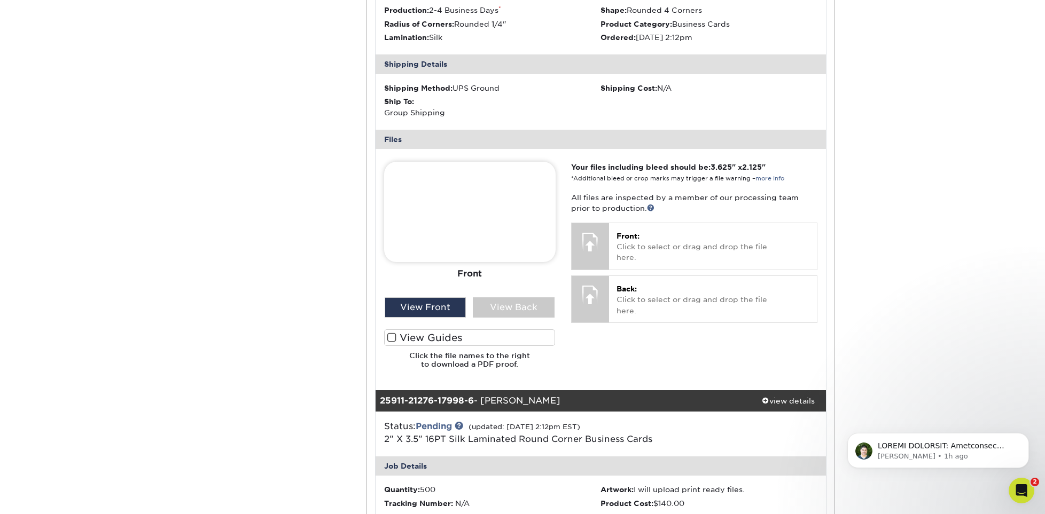
scroll to position [2403, 0]
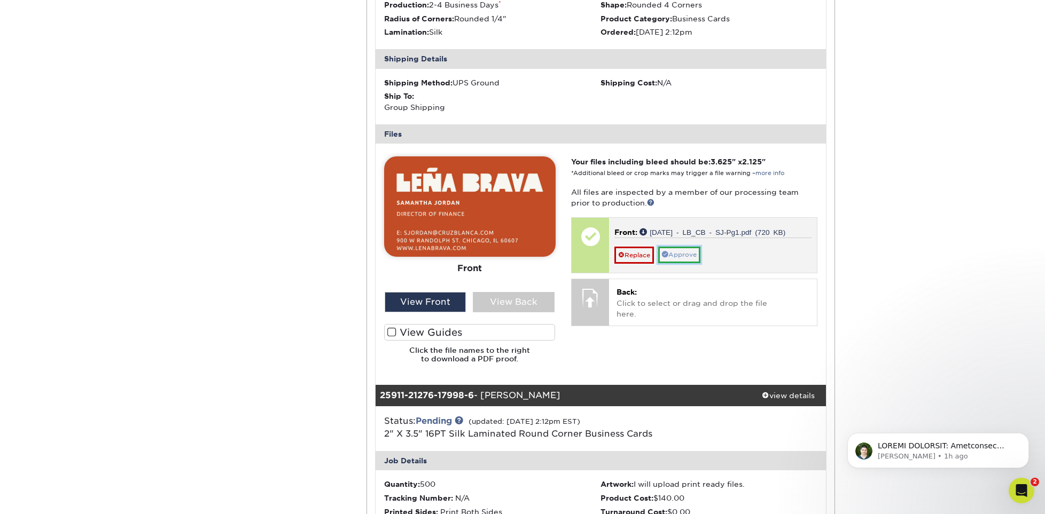
click at [681, 253] on link "Approve" at bounding box center [679, 255] width 42 height 17
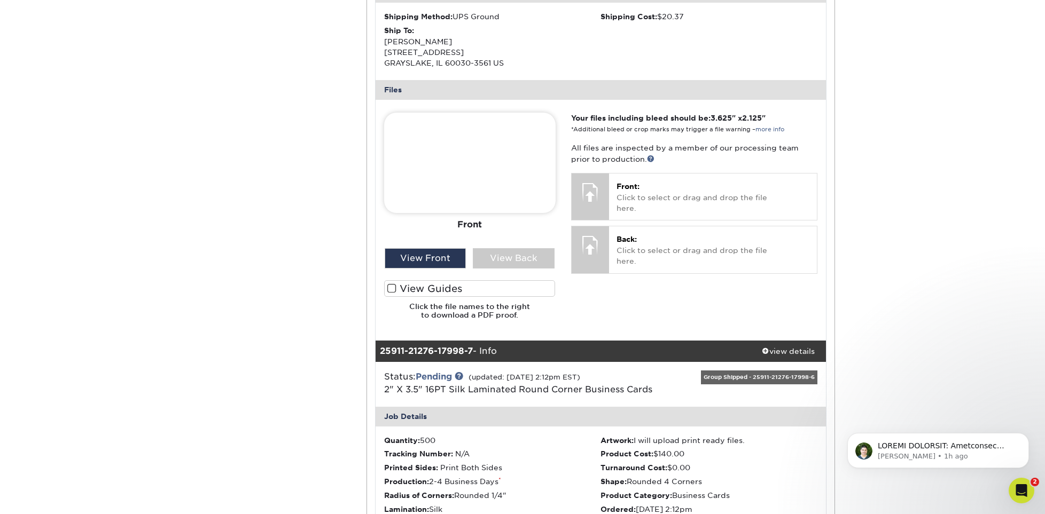
scroll to position [2991, 0]
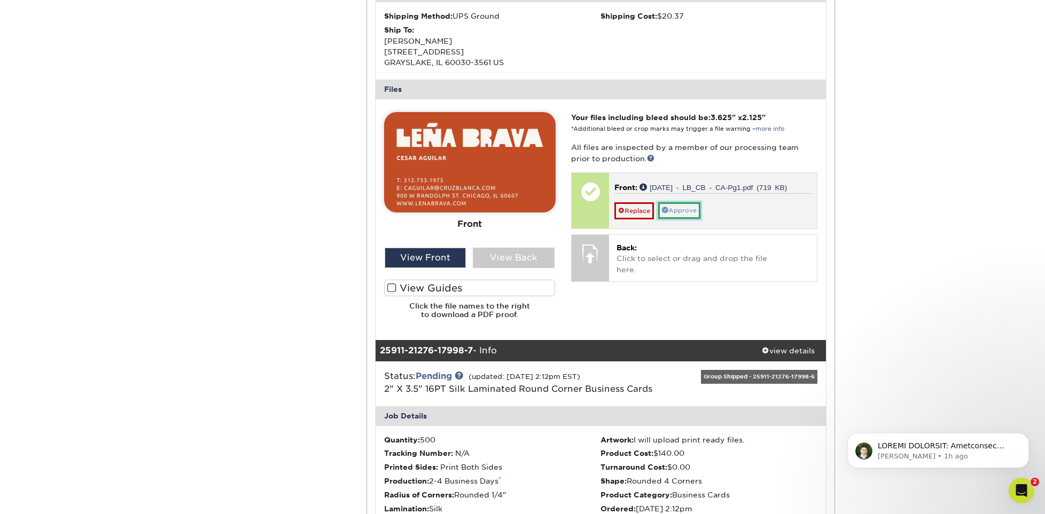
click at [672, 212] on link "Approve" at bounding box center [679, 210] width 42 height 17
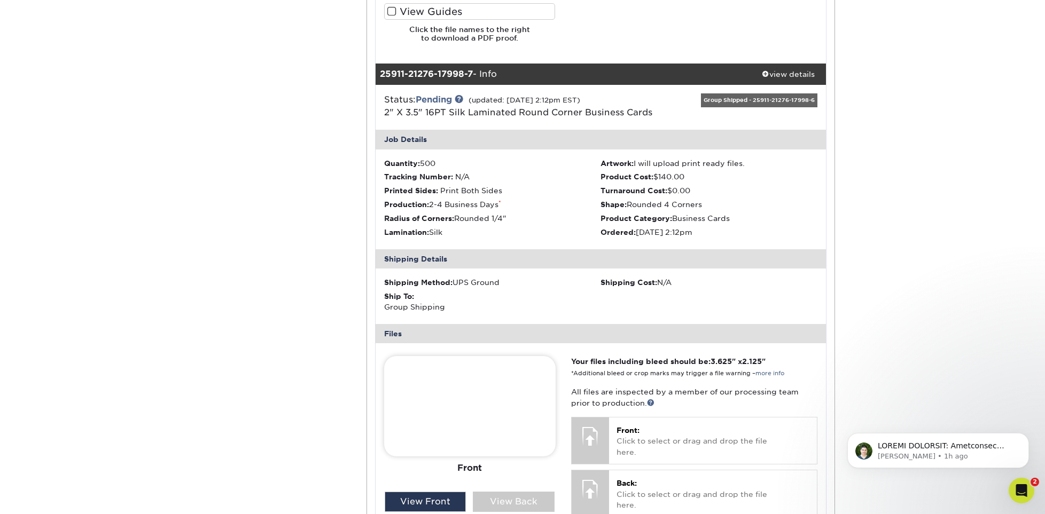
scroll to position [3311, 0]
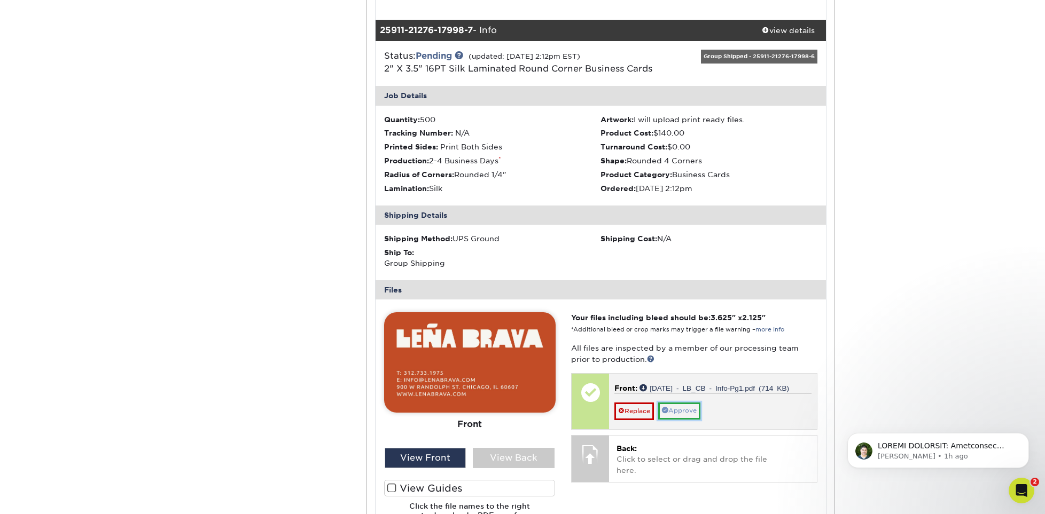
click at [678, 406] on link "Approve" at bounding box center [679, 411] width 42 height 17
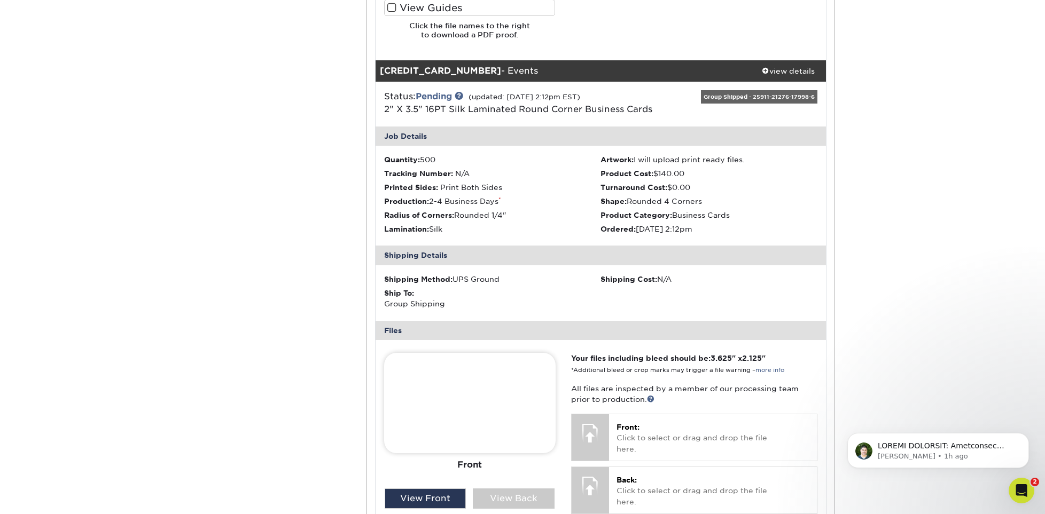
scroll to position [3845, 0]
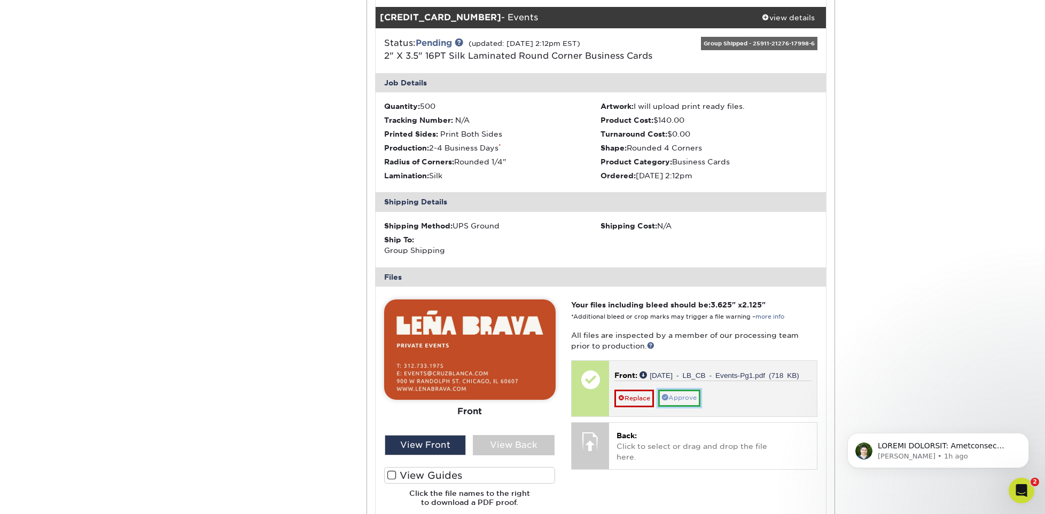
click at [681, 406] on link "Approve" at bounding box center [679, 398] width 42 height 17
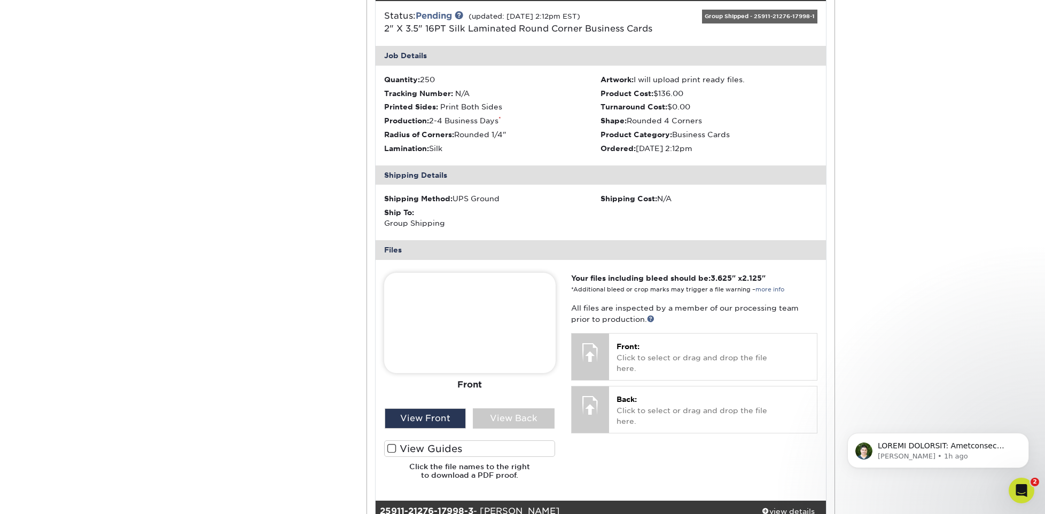
scroll to position [729, 0]
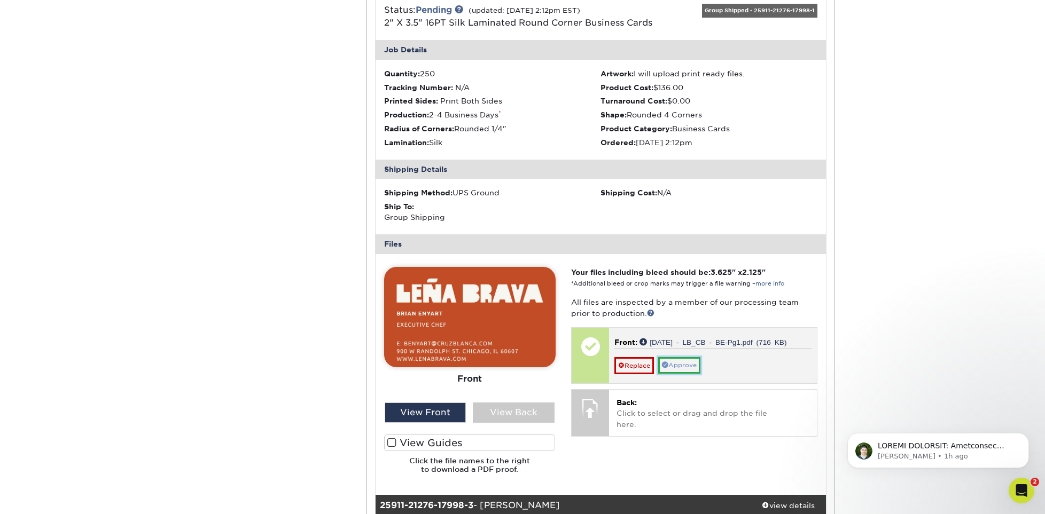
click at [681, 367] on link "Approve" at bounding box center [679, 365] width 42 height 17
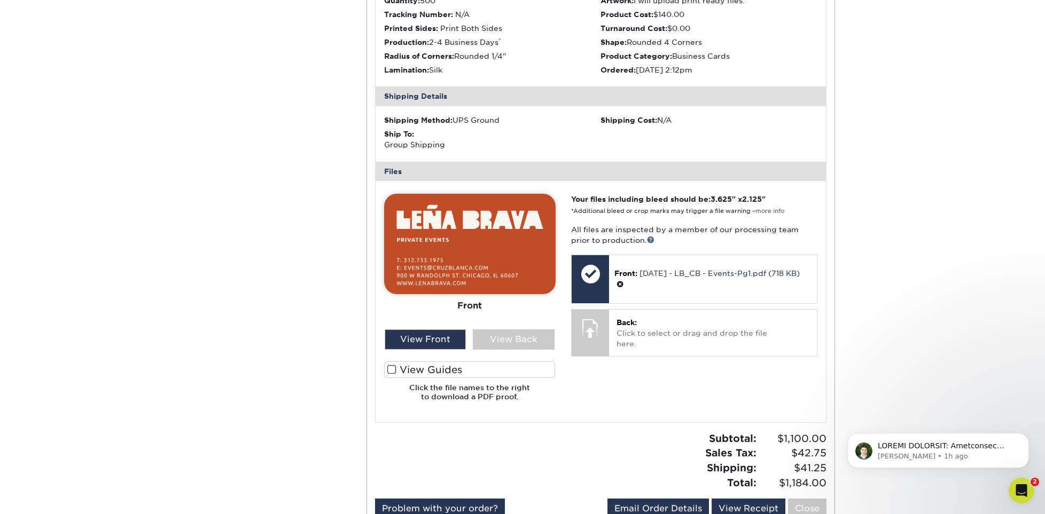
scroll to position [3952, 0]
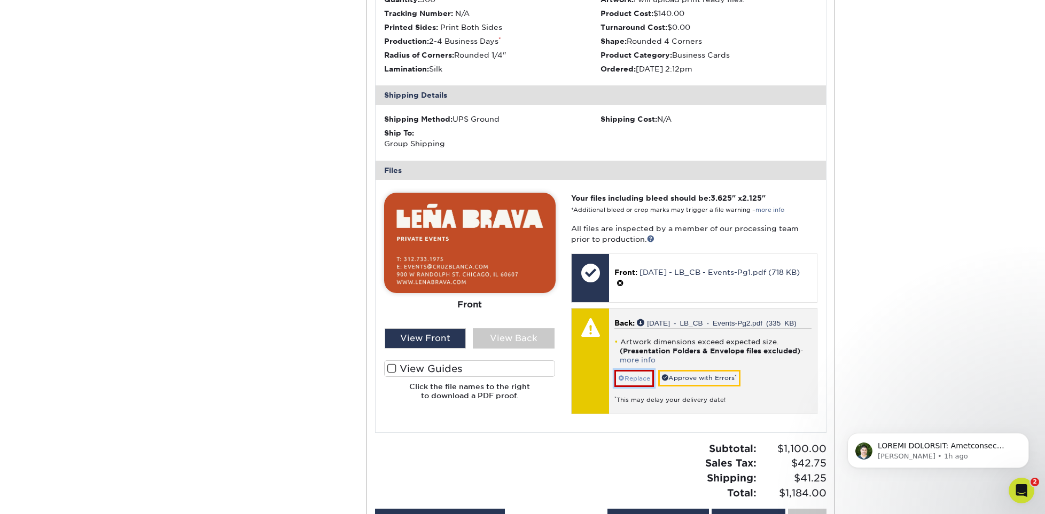
click at [629, 379] on link "Replace" at bounding box center [634, 378] width 40 height 17
click at [631, 376] on link "Replace" at bounding box center [634, 378] width 40 height 17
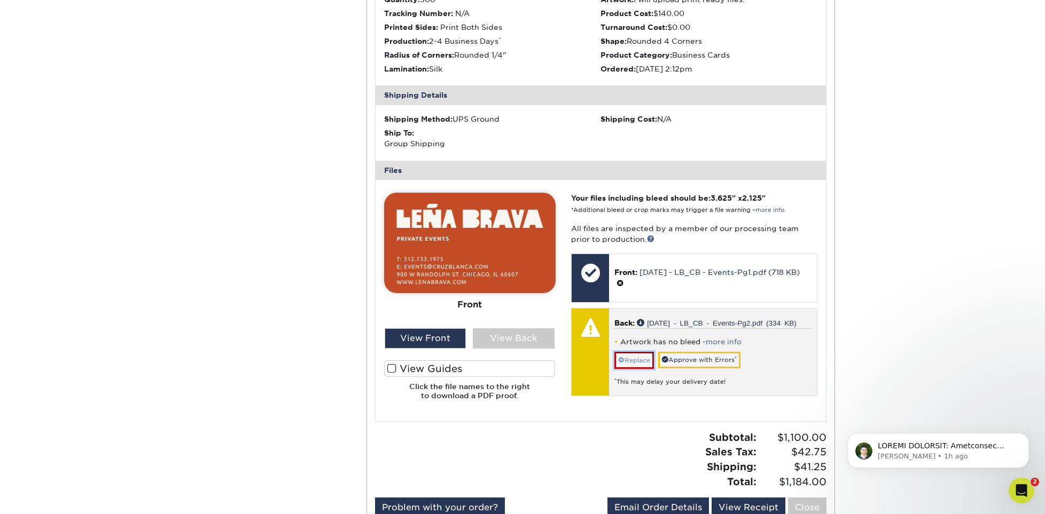
click at [627, 360] on link "Replace" at bounding box center [634, 360] width 40 height 17
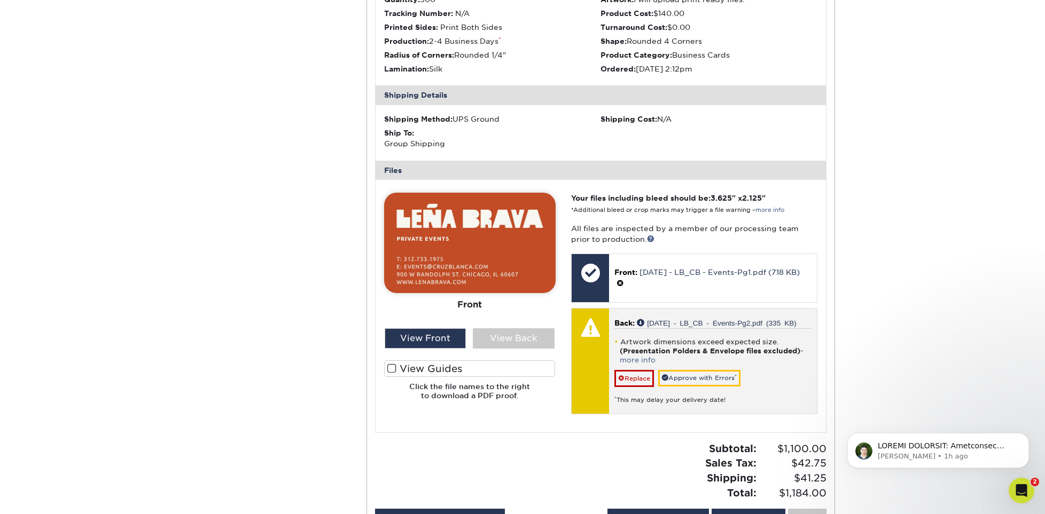
click at [636, 355] on li "Artwork dimensions exceed expected size. (Presentation Folders & Envelope files…" at bounding box center [712, 351] width 197 height 27
click at [634, 360] on link "more info" at bounding box center [637, 360] width 36 height 8
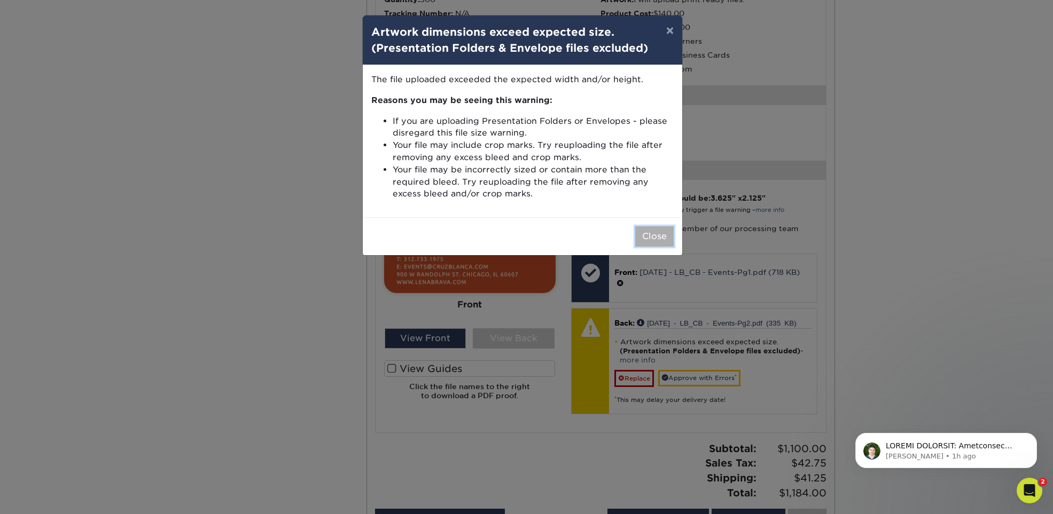
click at [653, 237] on button "Close" at bounding box center [654, 236] width 38 height 20
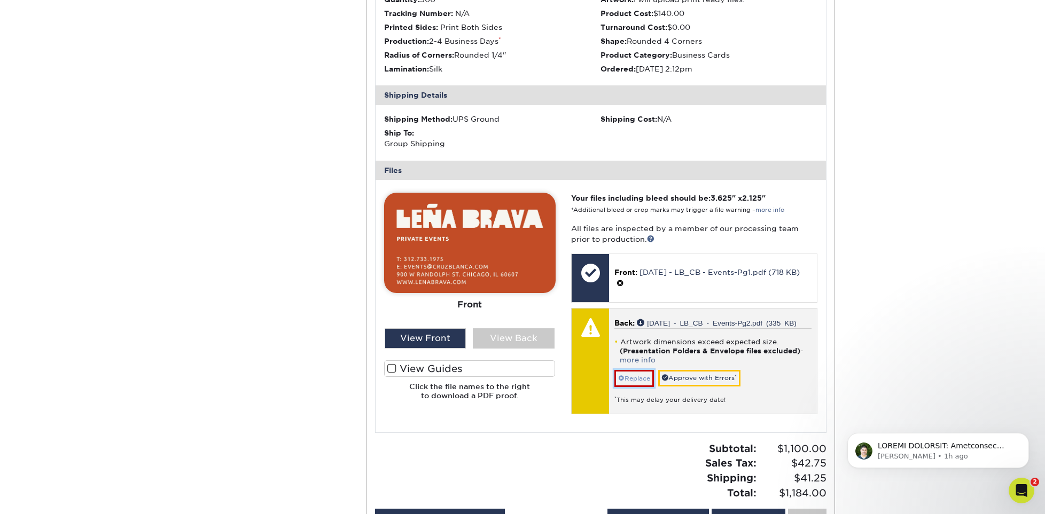
click at [642, 379] on link "Replace" at bounding box center [634, 378] width 40 height 17
click at [638, 379] on link "Replace" at bounding box center [634, 378] width 40 height 17
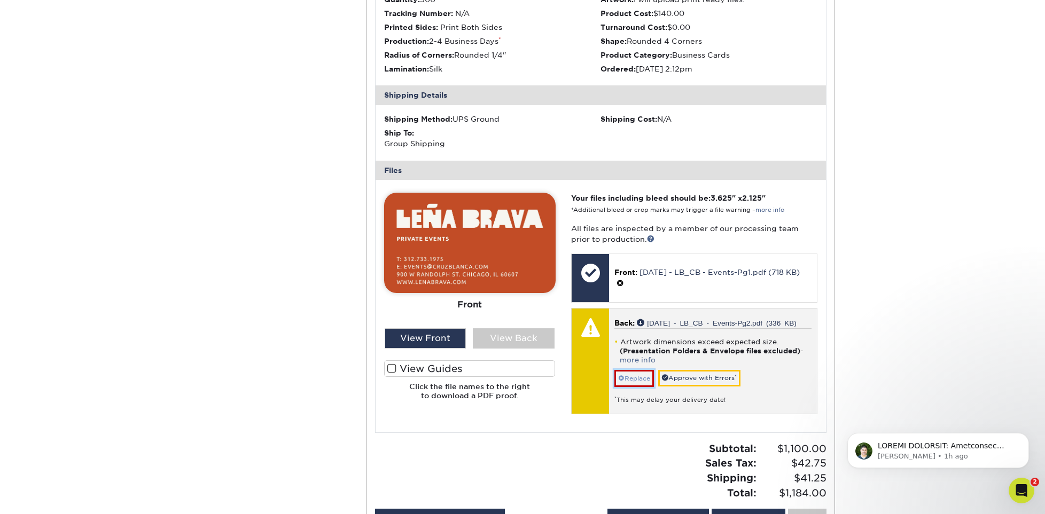
click at [641, 376] on link "Replace" at bounding box center [634, 378] width 40 height 17
click at [639, 375] on link "Replace" at bounding box center [634, 378] width 40 height 17
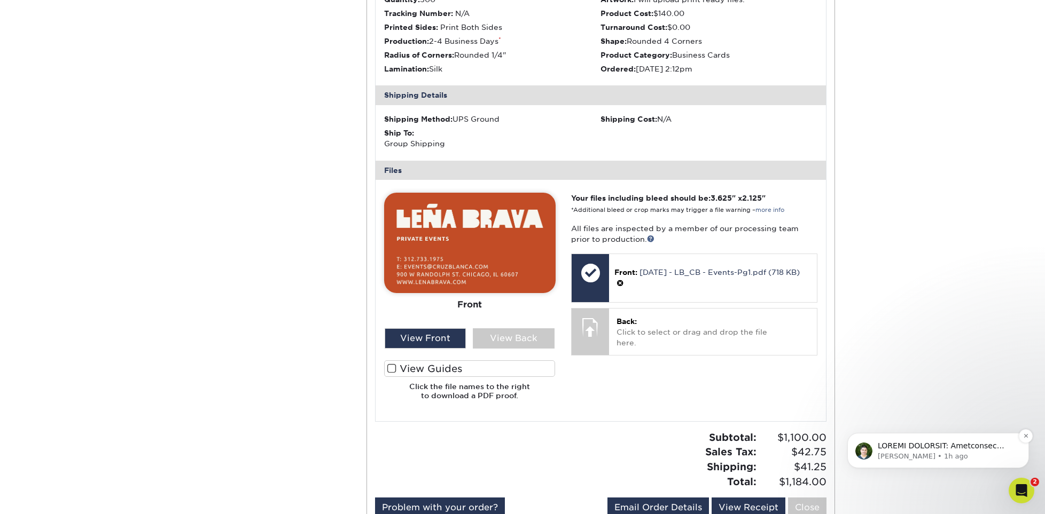
click at [959, 449] on p "Notification stack" at bounding box center [946, 446] width 138 height 11
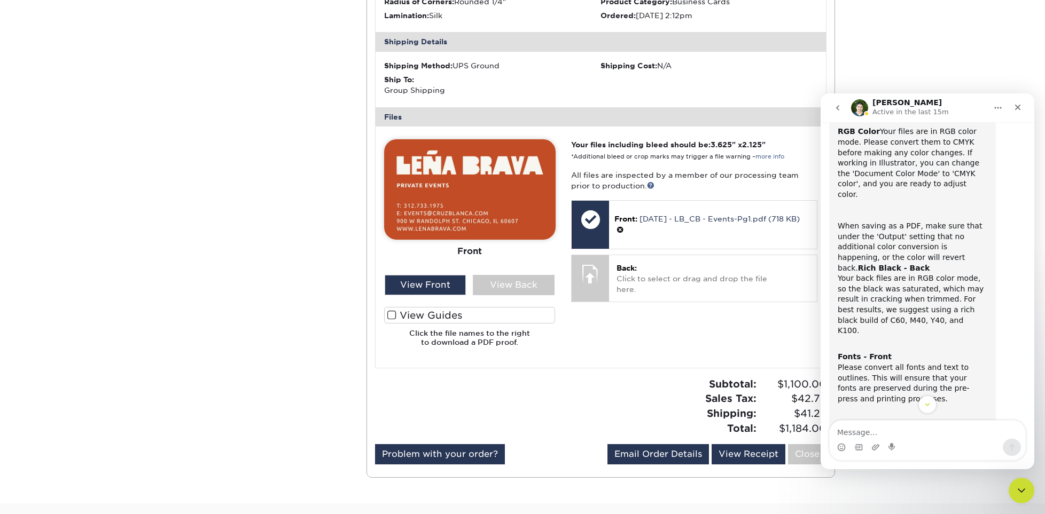
scroll to position [379, 0]
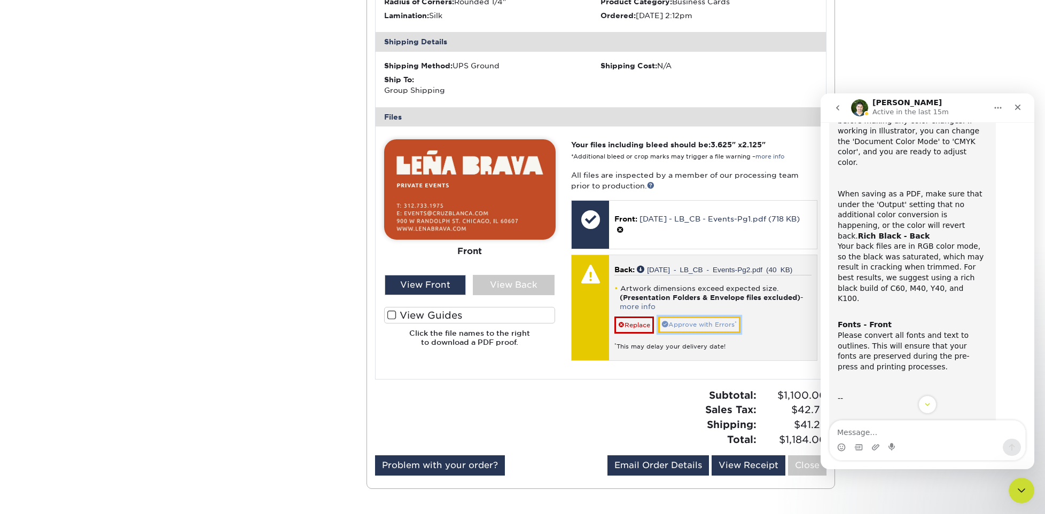
click at [708, 325] on link "Approve with Errors *" at bounding box center [699, 325] width 82 height 17
